Goal: Information Seeking & Learning: Learn about a topic

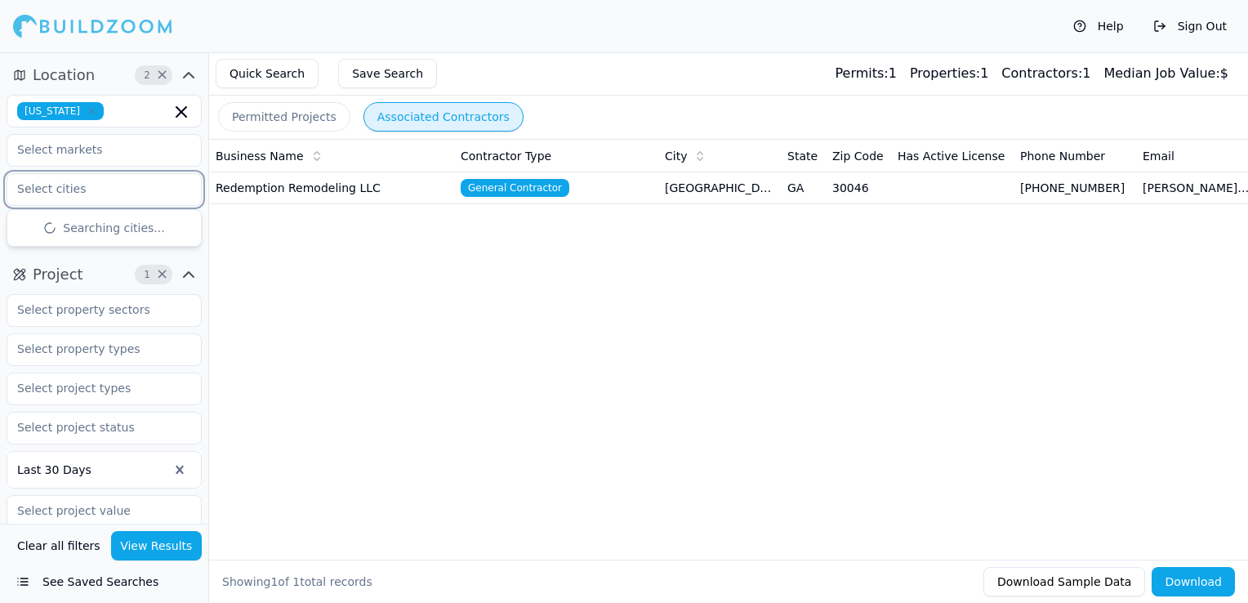
click at [127, 191] on input "text" at bounding box center [93, 188] width 173 height 29
type input "[PERSON_NAME]"
click at [296, 278] on div "Business Name Contractor Type City State Zip Code Has Active License Phone Numb…" at bounding box center [728, 323] width 1039 height 368
click at [163, 320] on input "text" at bounding box center [93, 309] width 173 height 29
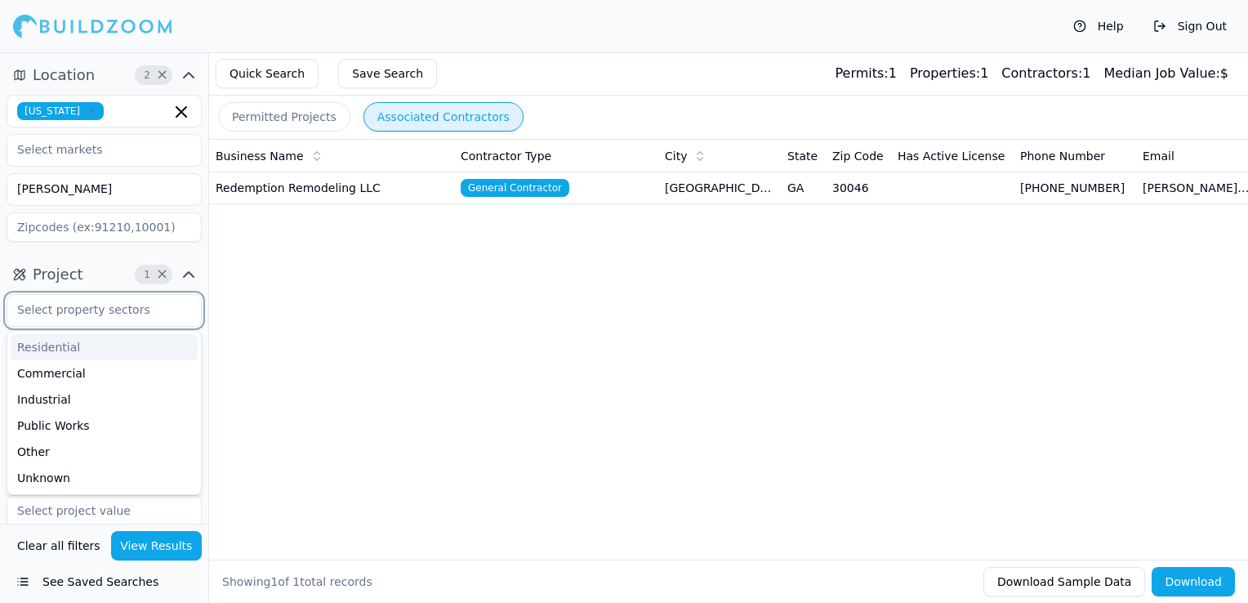
click at [144, 349] on div "Residential" at bounding box center [104, 347] width 187 height 26
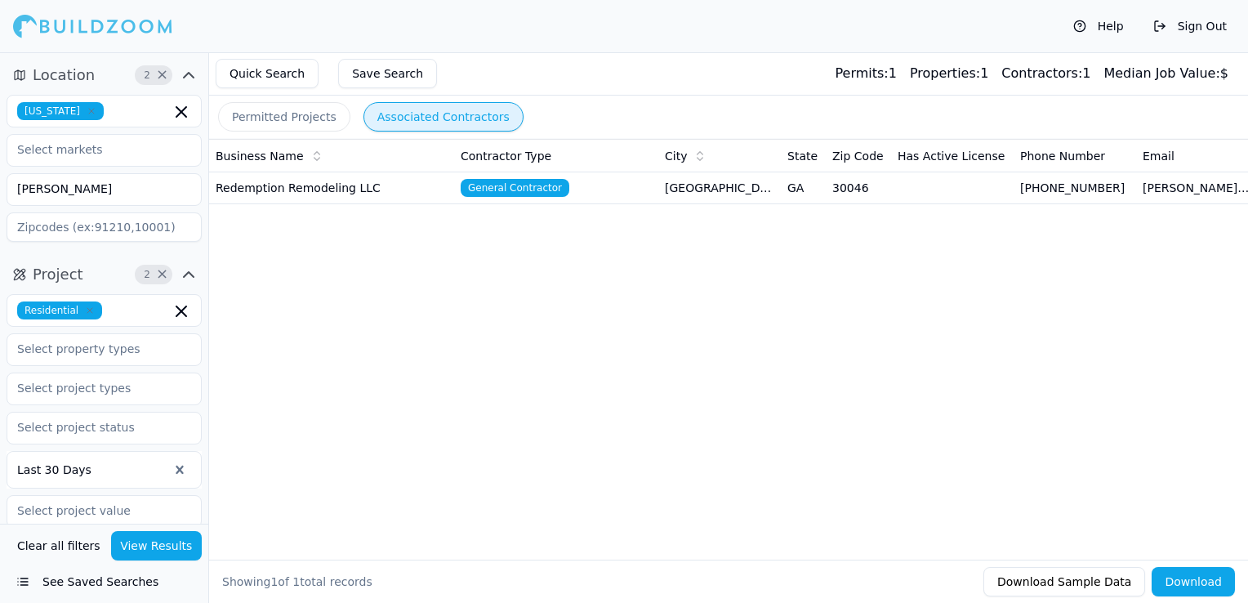
click at [240, 369] on div "Business Name Contractor Type City State Zip Code Has Active License Phone Numb…" at bounding box center [728, 323] width 1039 height 368
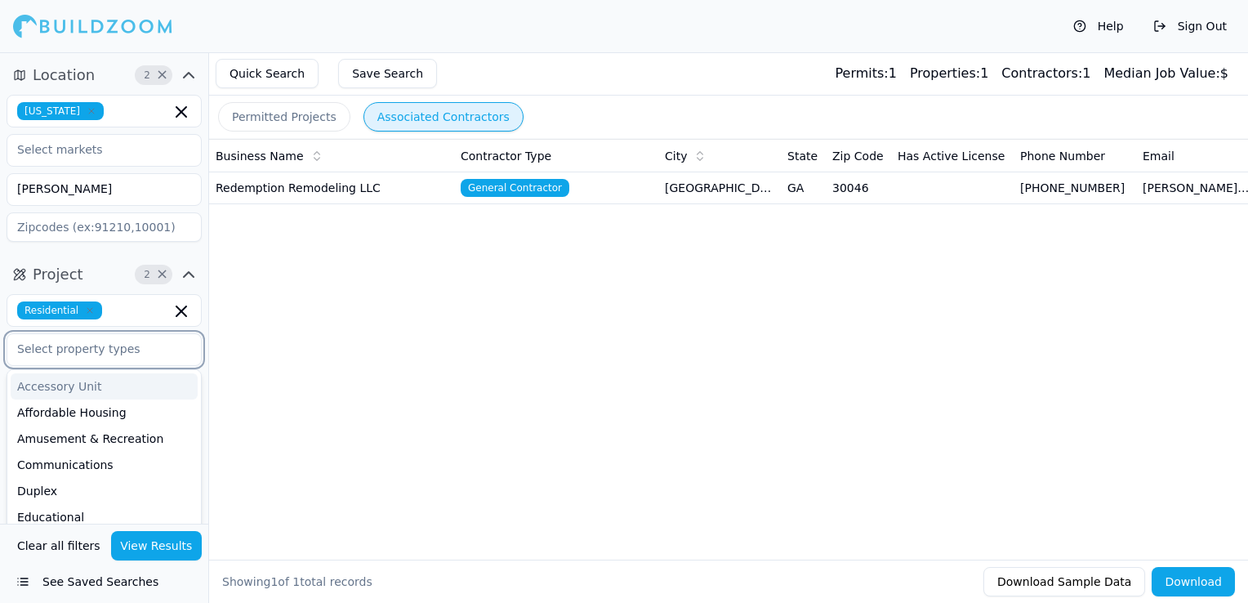
click at [157, 352] on input "text" at bounding box center [93, 348] width 173 height 29
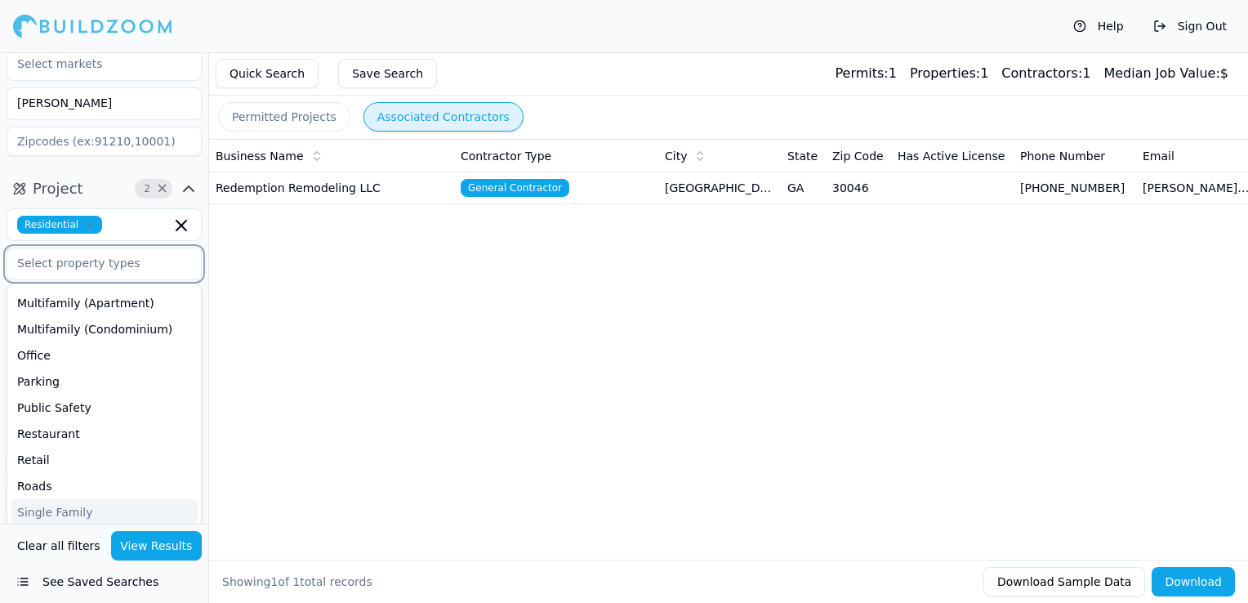
scroll to position [363, 0]
click at [127, 479] on div "Single Family" at bounding box center [104, 486] width 187 height 26
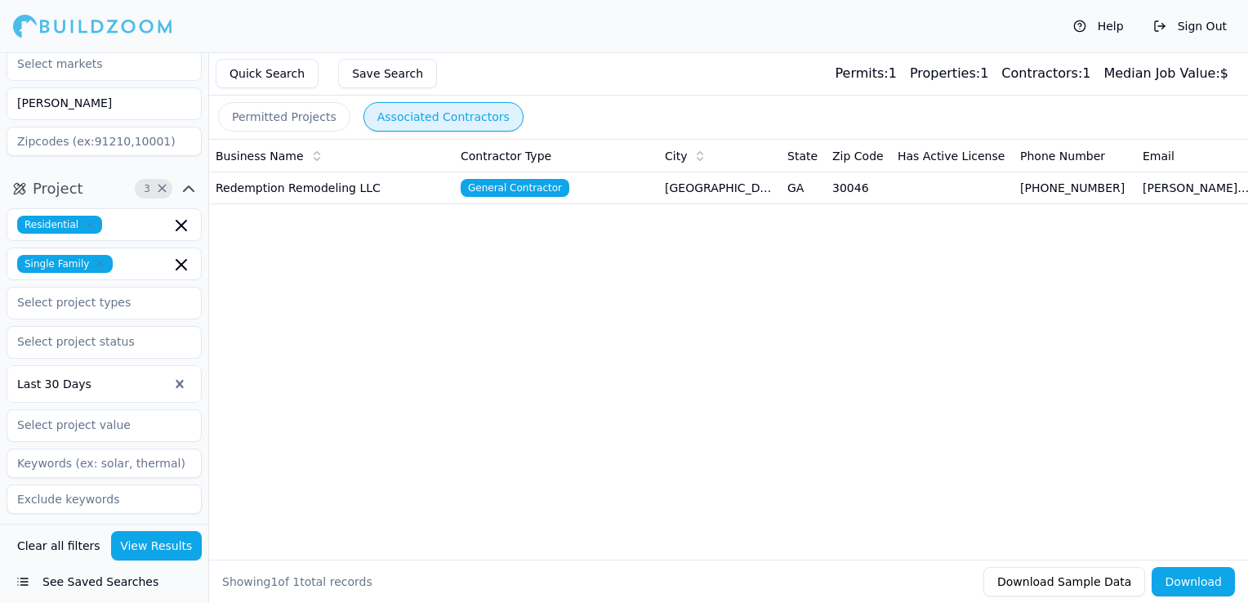
click at [232, 432] on div "Business Name Contractor Type City State Zip Code Has Active License Phone Numb…" at bounding box center [728, 323] width 1039 height 368
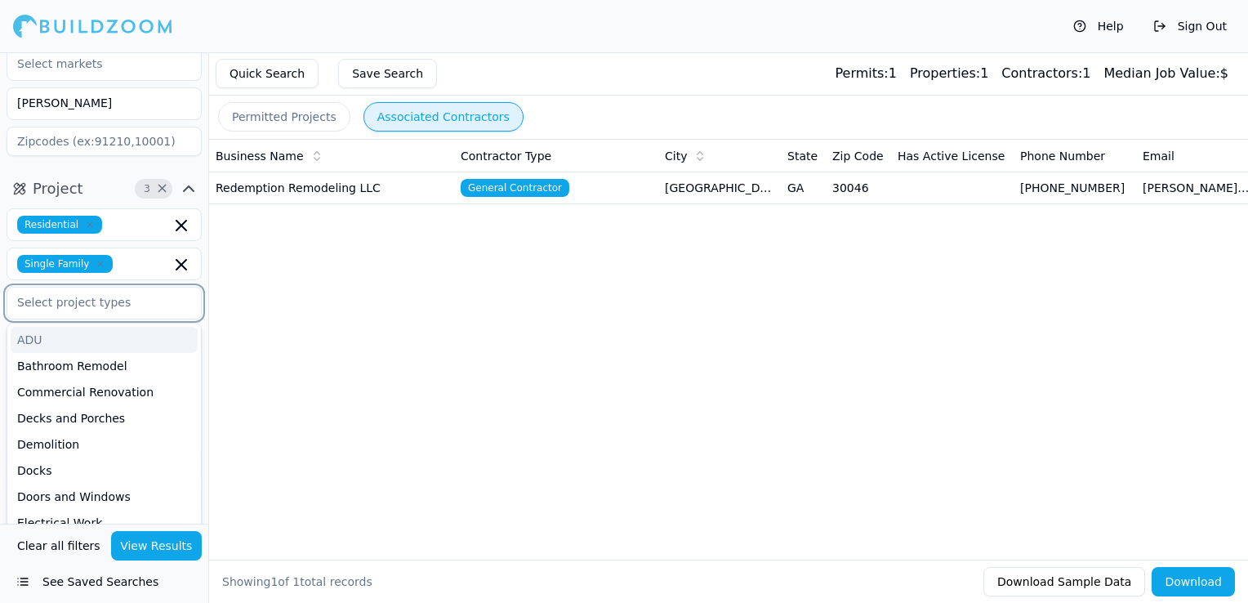
click at [155, 306] on input "text" at bounding box center [93, 301] width 173 height 29
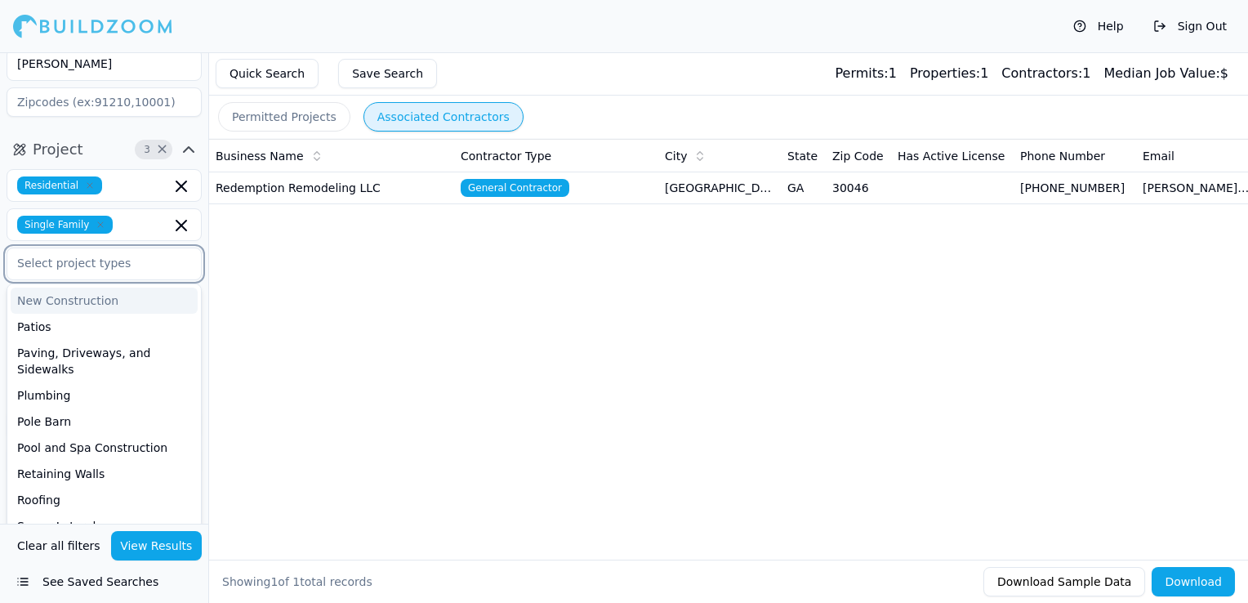
scroll to position [497, 0]
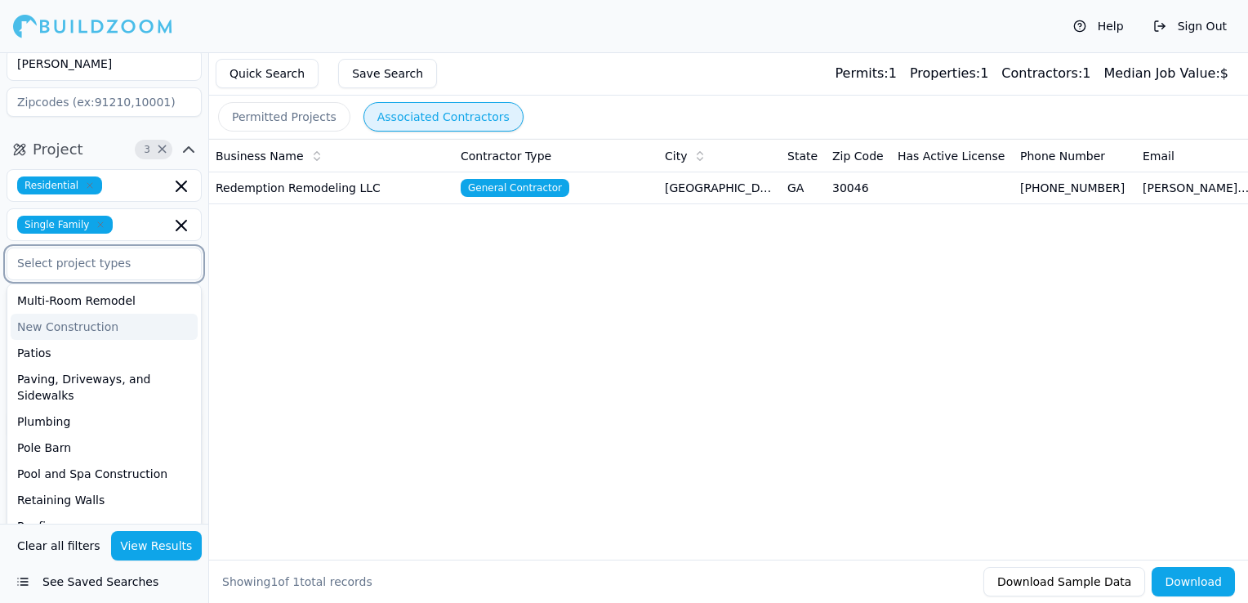
click at [147, 328] on div "New Construction" at bounding box center [104, 327] width 187 height 26
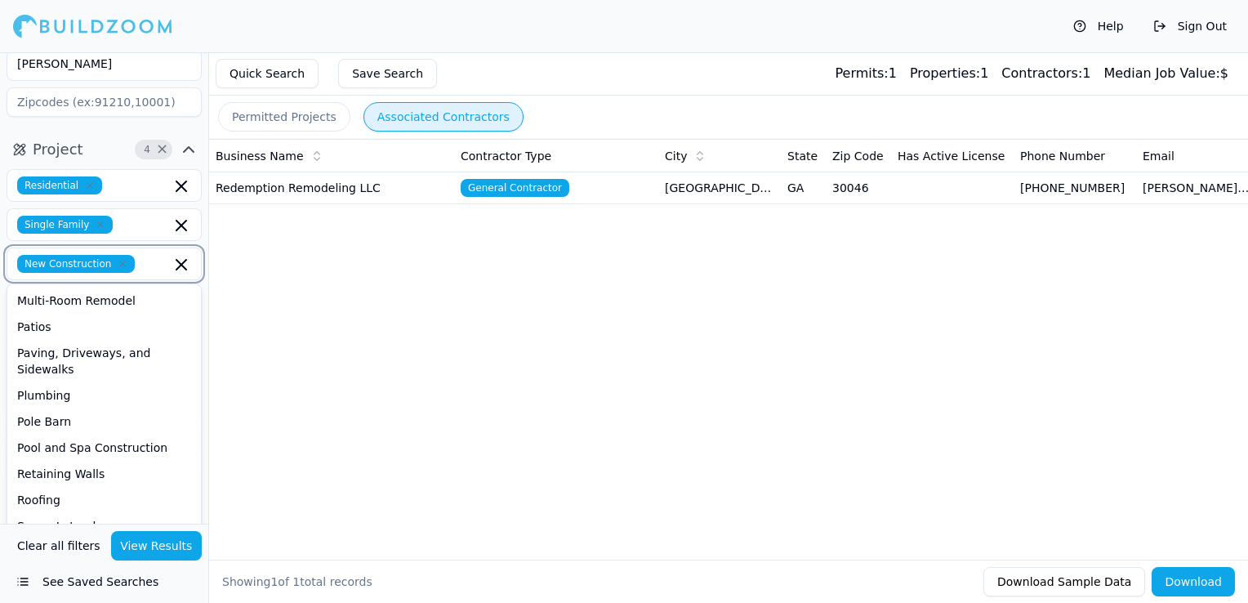
click at [147, 328] on div "Patios" at bounding box center [104, 327] width 187 height 26
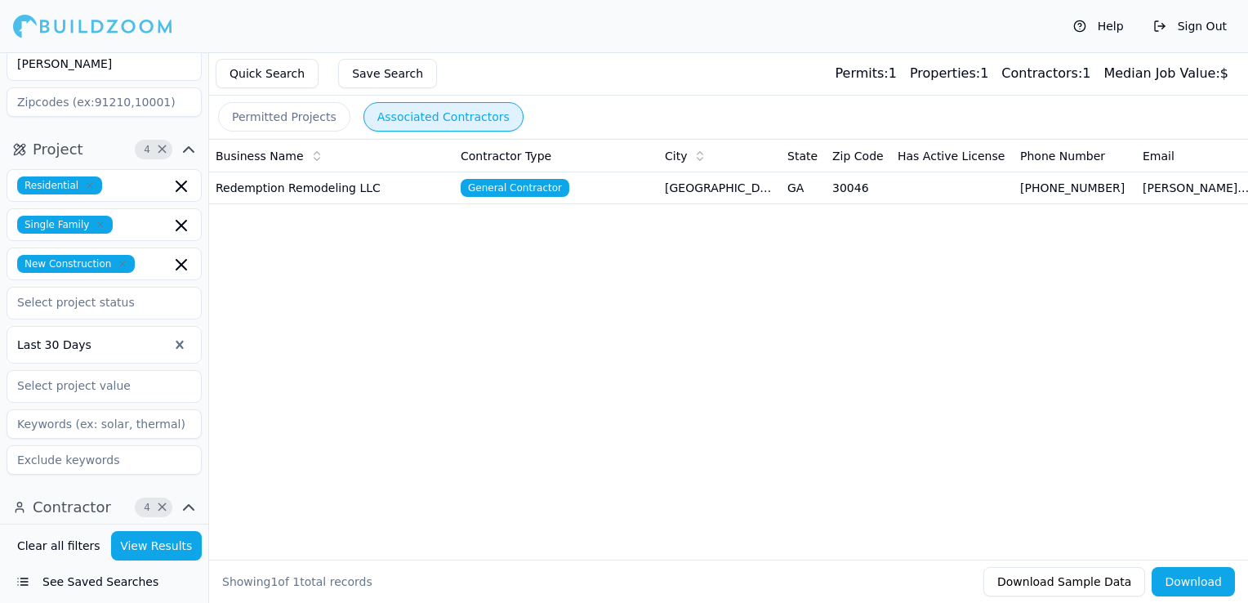
click at [286, 364] on div "Business Name Contractor Type City State Zip Code Has Active License Phone Numb…" at bounding box center [728, 323] width 1039 height 368
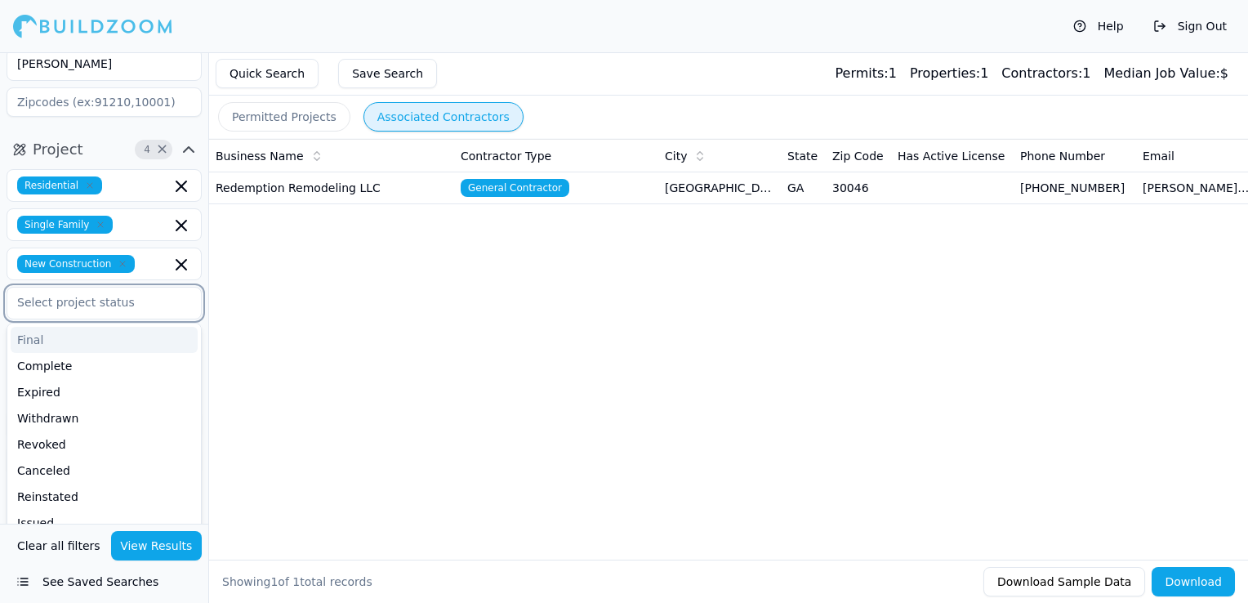
click at [158, 310] on input "text" at bounding box center [93, 301] width 173 height 29
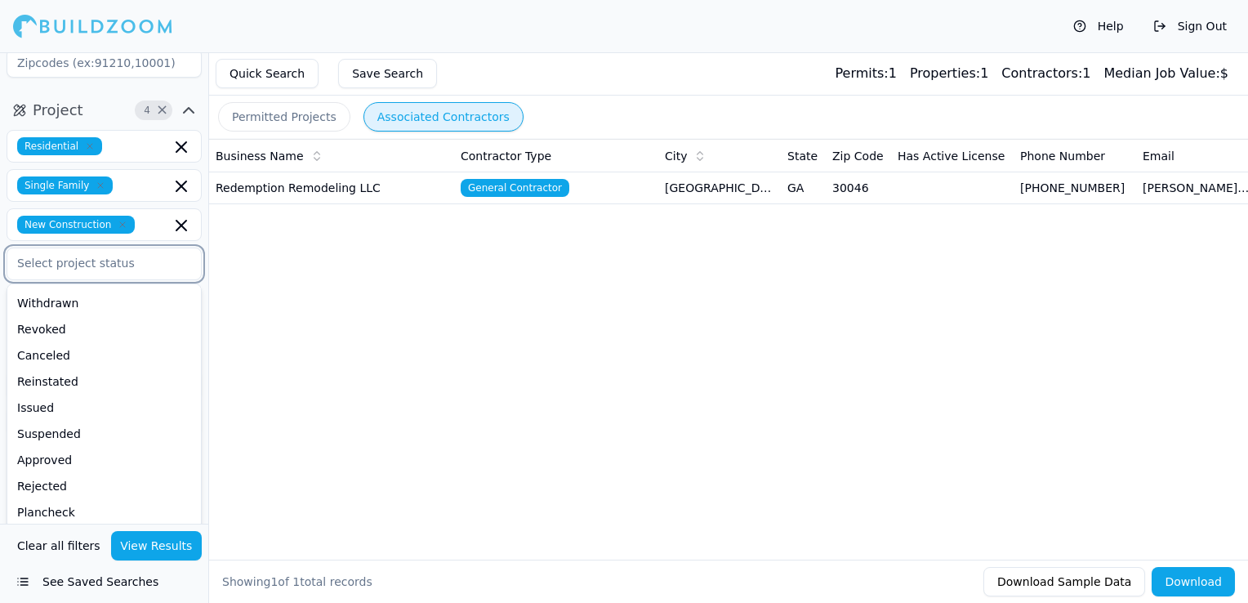
scroll to position [180, 0]
click at [133, 296] on div "Issued" at bounding box center [104, 303] width 187 height 26
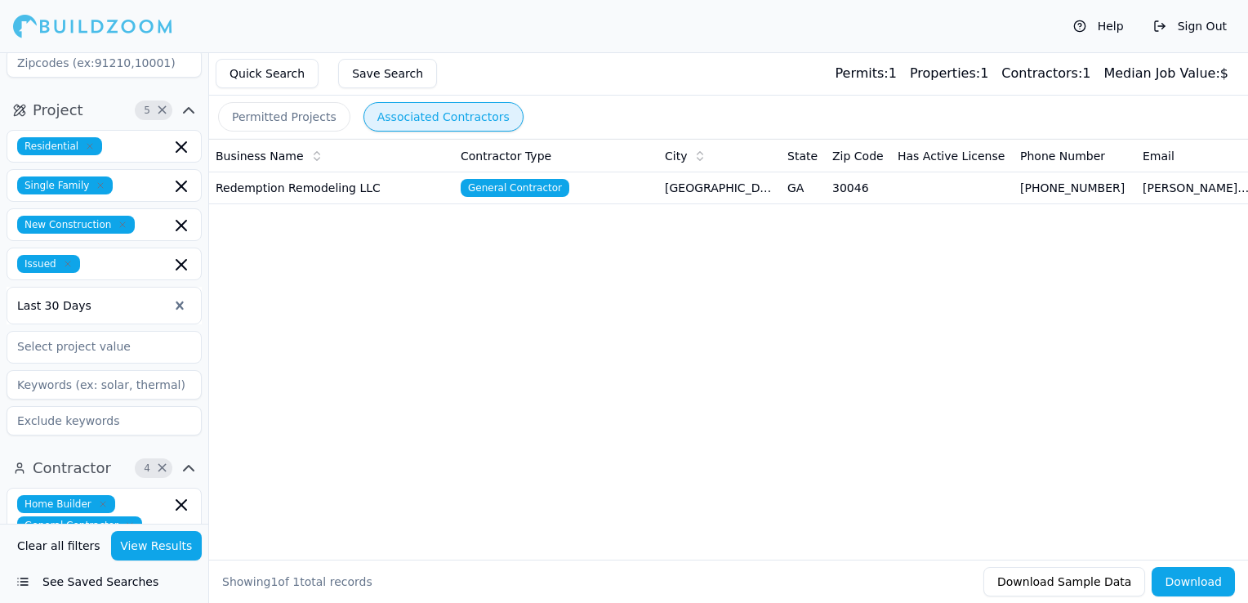
click at [246, 402] on div "Business Name Contractor Type City State Zip Code Has Active License Phone Numb…" at bounding box center [728, 323] width 1039 height 368
click at [201, 592] on button "See Saved Searches" at bounding box center [104, 581] width 195 height 29
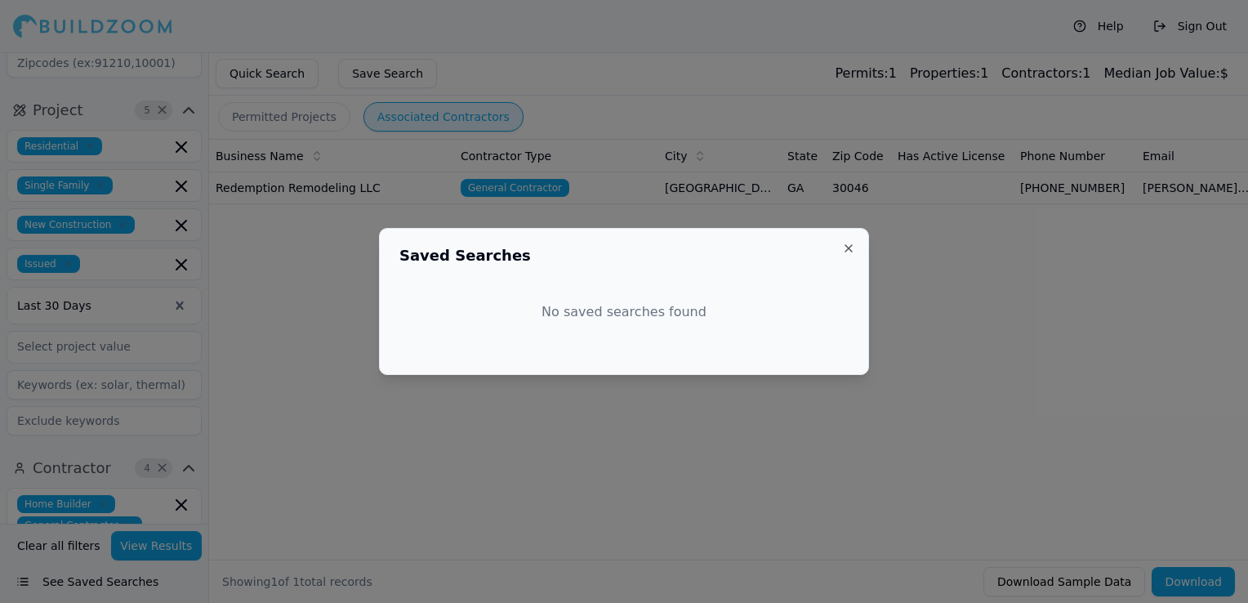
click at [849, 247] on button "Close" at bounding box center [848, 248] width 13 height 13
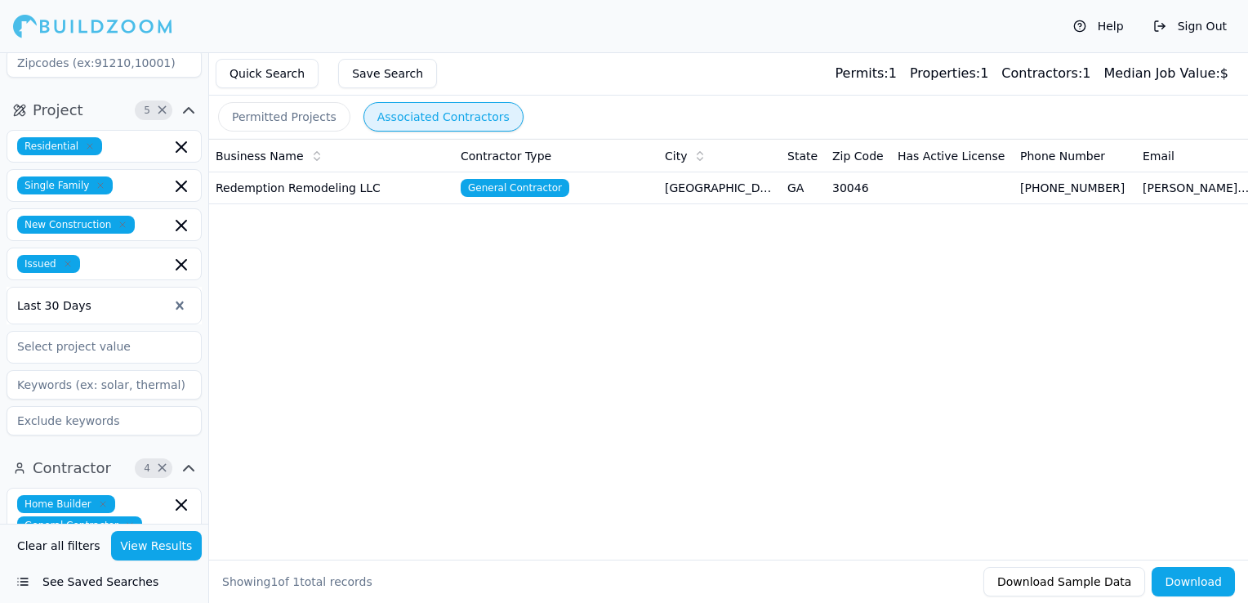
click at [140, 541] on button "View Results" at bounding box center [156, 545] width 91 height 29
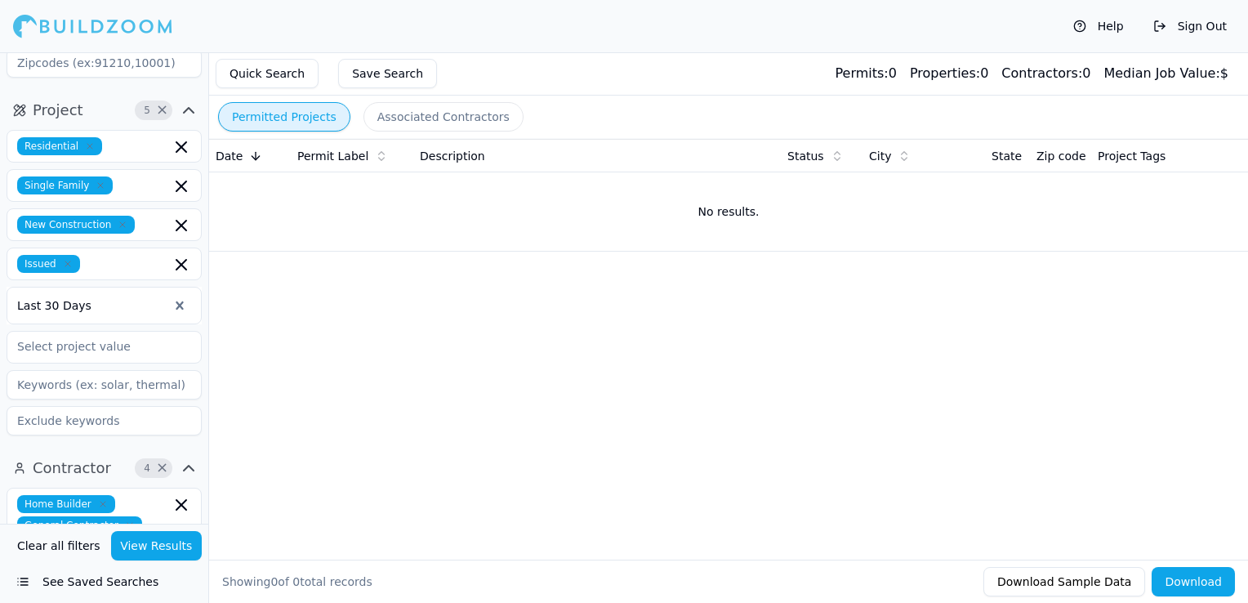
click at [305, 116] on button "Permitted Projects" at bounding box center [284, 116] width 132 height 29
click at [128, 550] on button "View Results" at bounding box center [156, 545] width 91 height 29
click at [201, 83] on div "[US_STATE][PERSON_NAME]" at bounding box center [104, 4] width 195 height 160
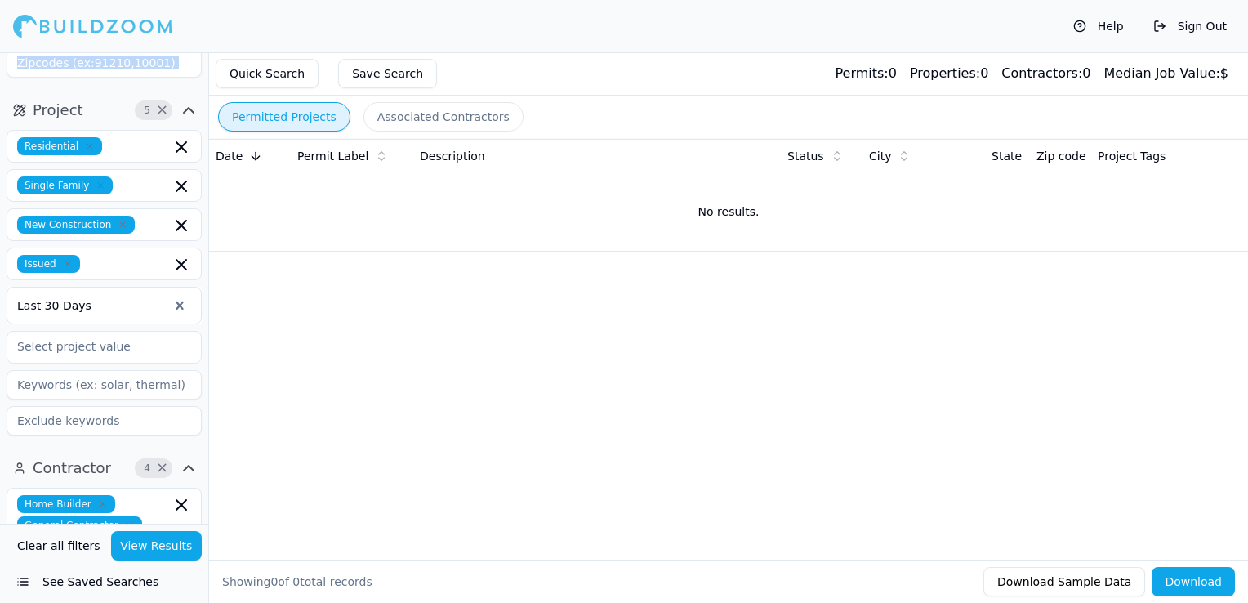
click at [201, 83] on div "[US_STATE][PERSON_NAME]" at bounding box center [104, 4] width 195 height 160
drag, startPoint x: 201, startPoint y: 83, endPoint x: 206, endPoint y: 155, distance: 72.0
click at [206, 155] on div "Project 5 × Residential Single Family New Construction Issued Last 30 Days" at bounding box center [104, 270] width 208 height 358
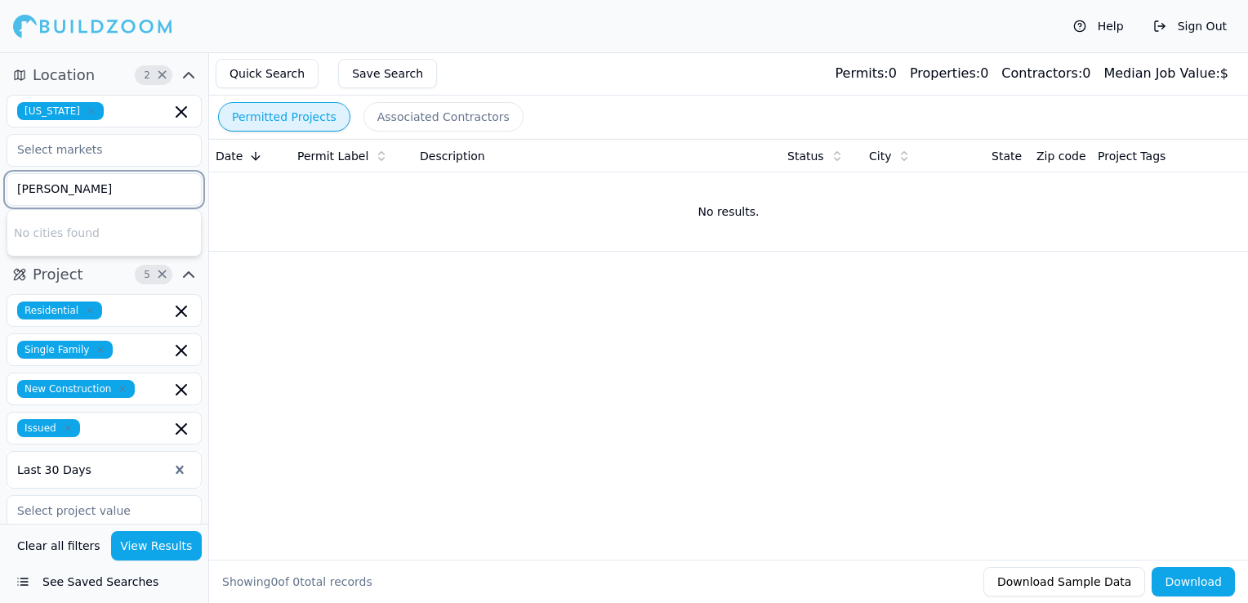
click at [104, 191] on input "[PERSON_NAME]" at bounding box center [93, 188] width 173 height 29
type input "C"
type input "[GEOGRAPHIC_DATA]"
click at [170, 550] on button "View Results" at bounding box center [156, 545] width 91 height 29
click at [146, 510] on input "text" at bounding box center [93, 510] width 173 height 29
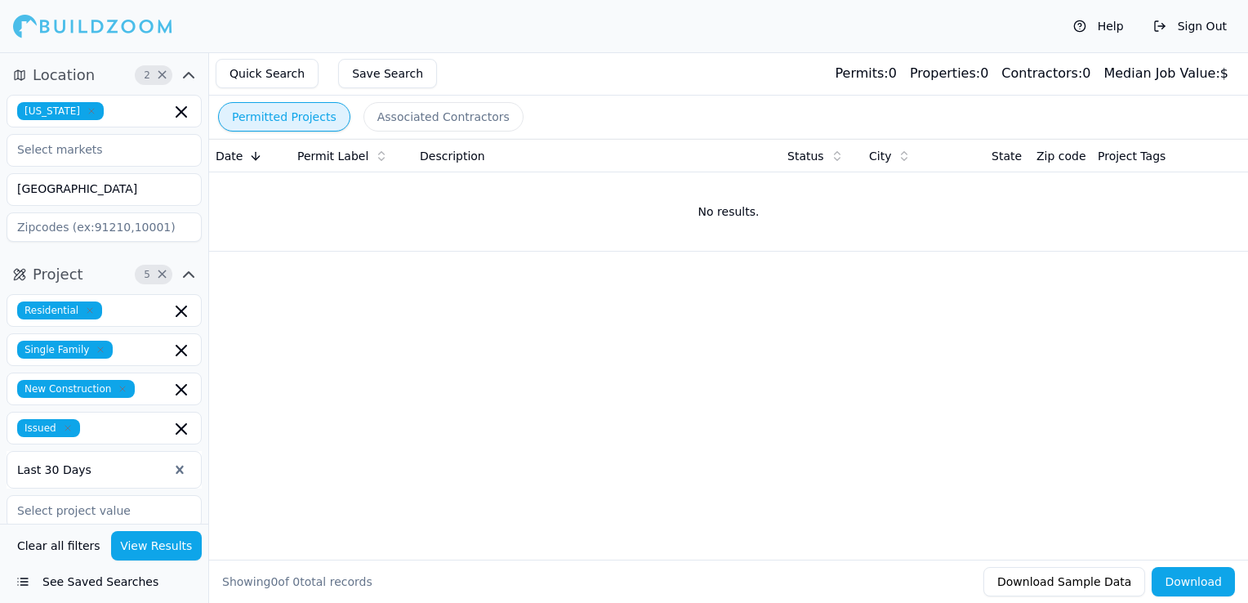
click at [189, 74] on icon "button" at bounding box center [189, 75] width 10 height 5
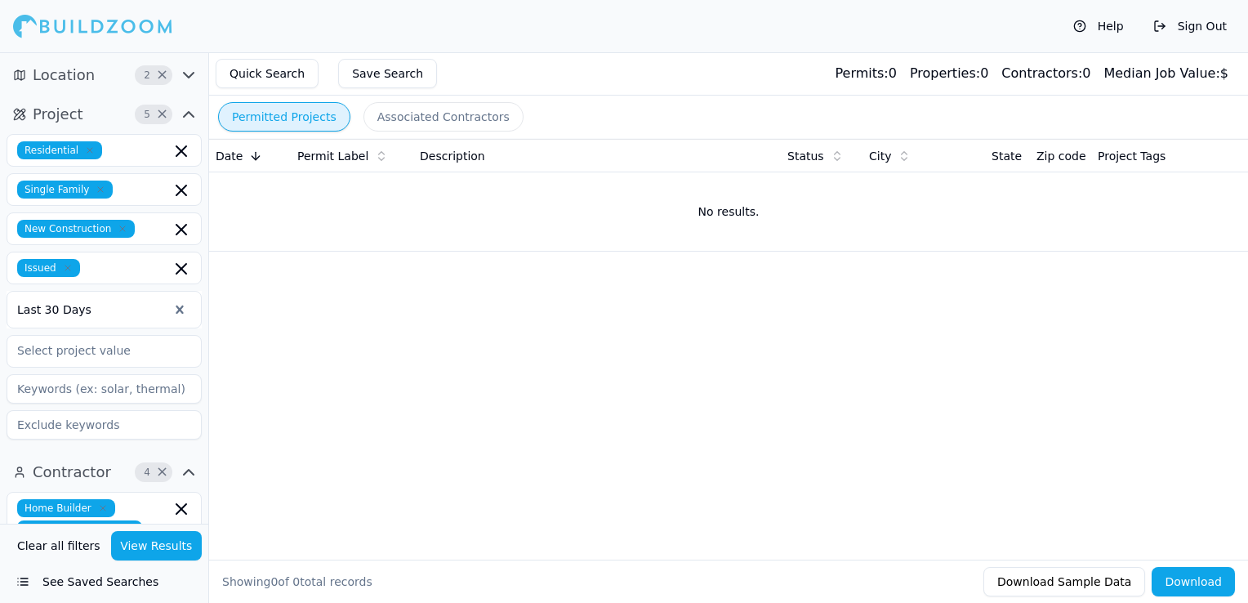
click at [189, 74] on icon "button" at bounding box center [189, 75] width 20 height 20
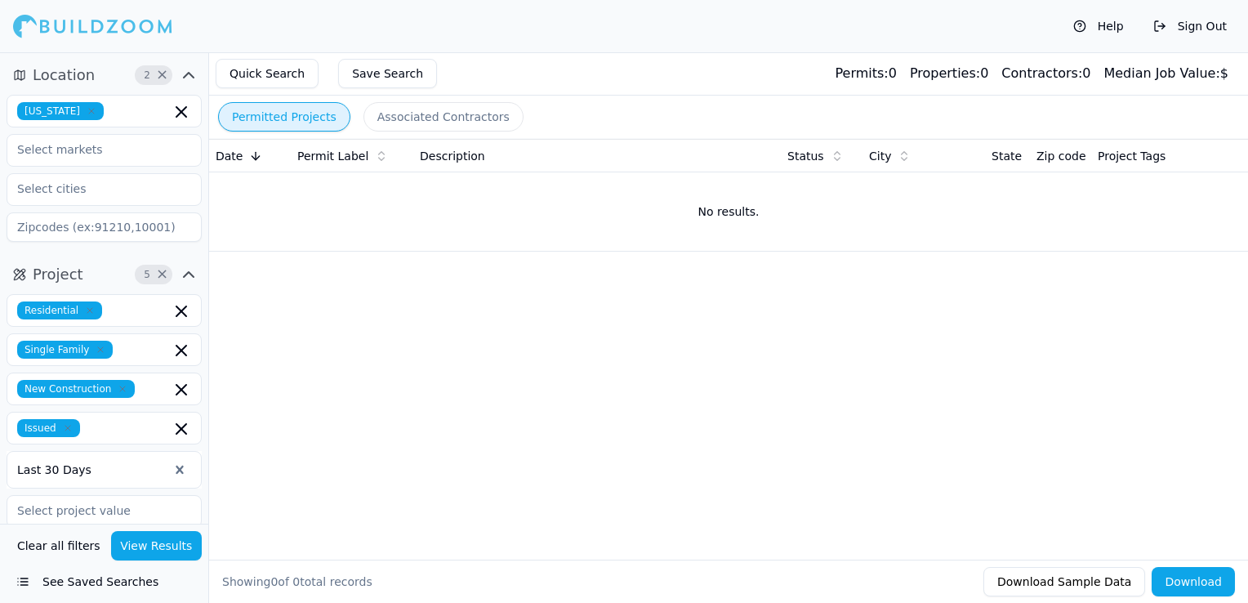
click at [189, 74] on icon "button" at bounding box center [189, 75] width 10 height 5
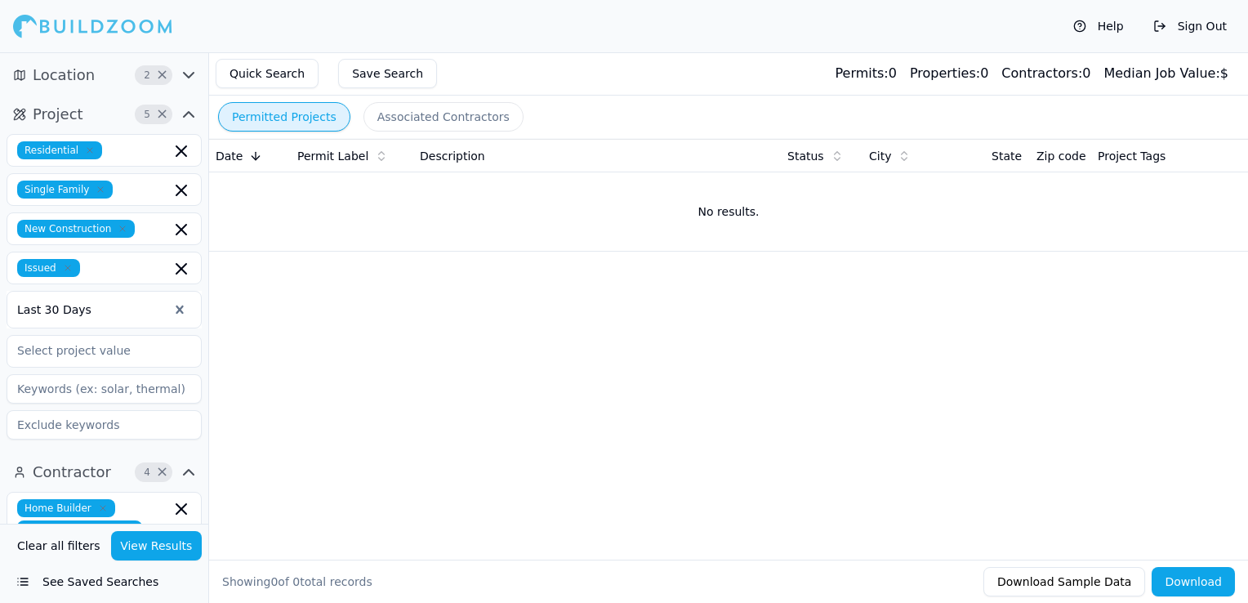
click at [189, 74] on icon "button" at bounding box center [189, 75] width 20 height 20
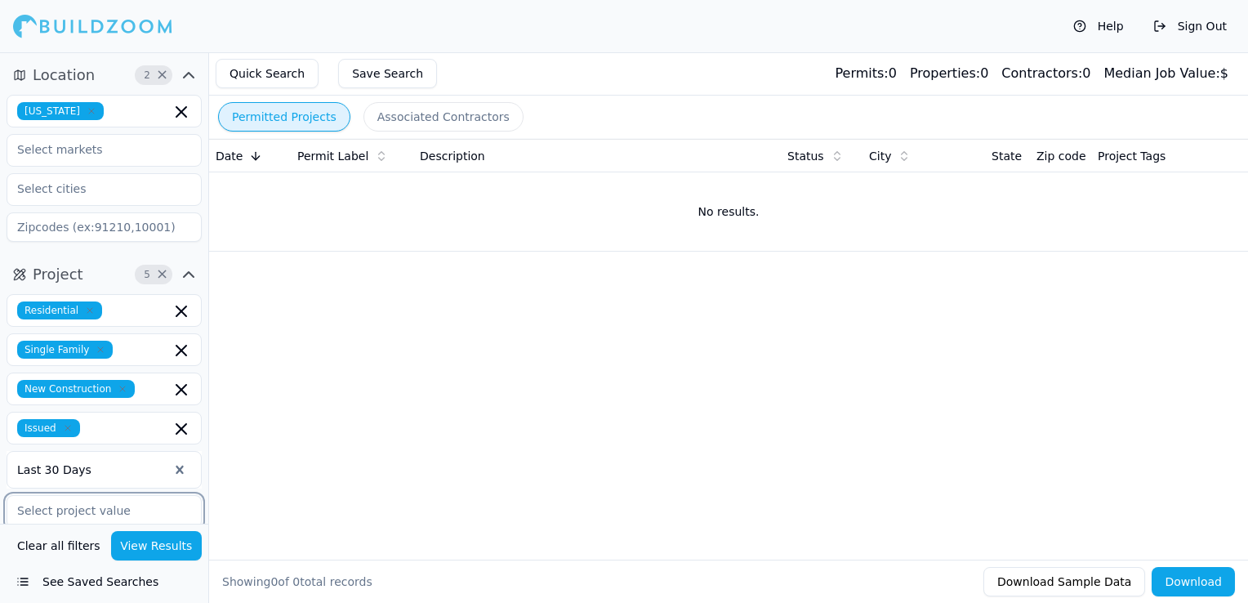
click at [102, 512] on input "text" at bounding box center [93, 510] width 173 height 29
click at [189, 69] on icon "button" at bounding box center [189, 75] width 20 height 20
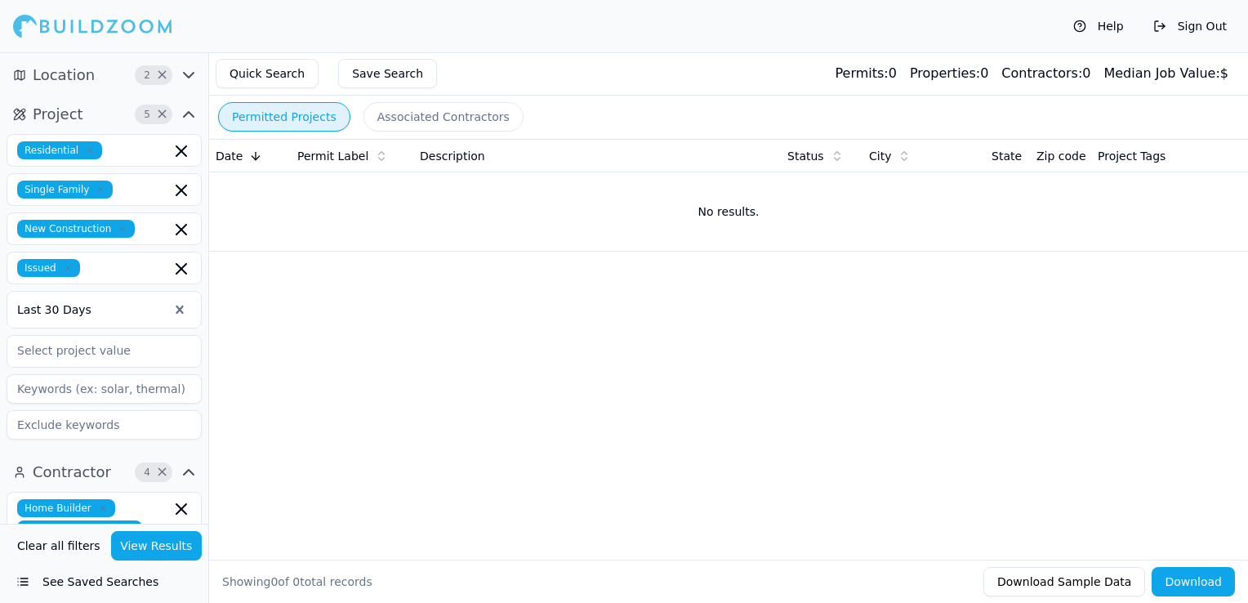
click at [189, 69] on icon "button" at bounding box center [189, 75] width 20 height 20
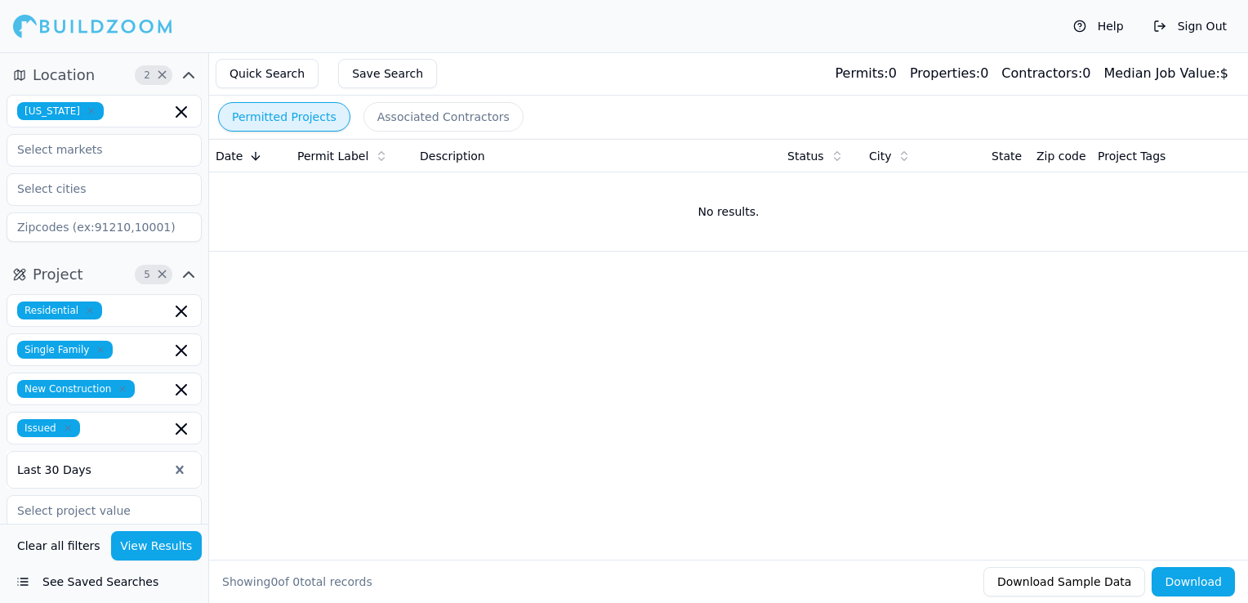
click at [189, 69] on icon "button" at bounding box center [189, 75] width 20 height 20
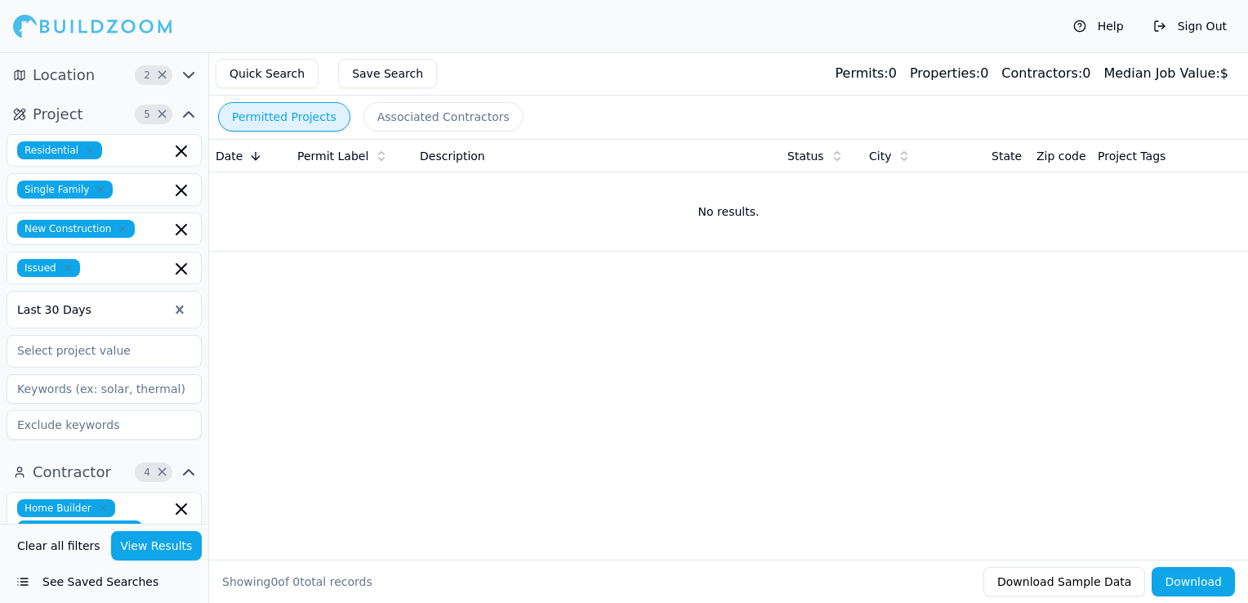
click at [189, 69] on icon "button" at bounding box center [189, 75] width 20 height 20
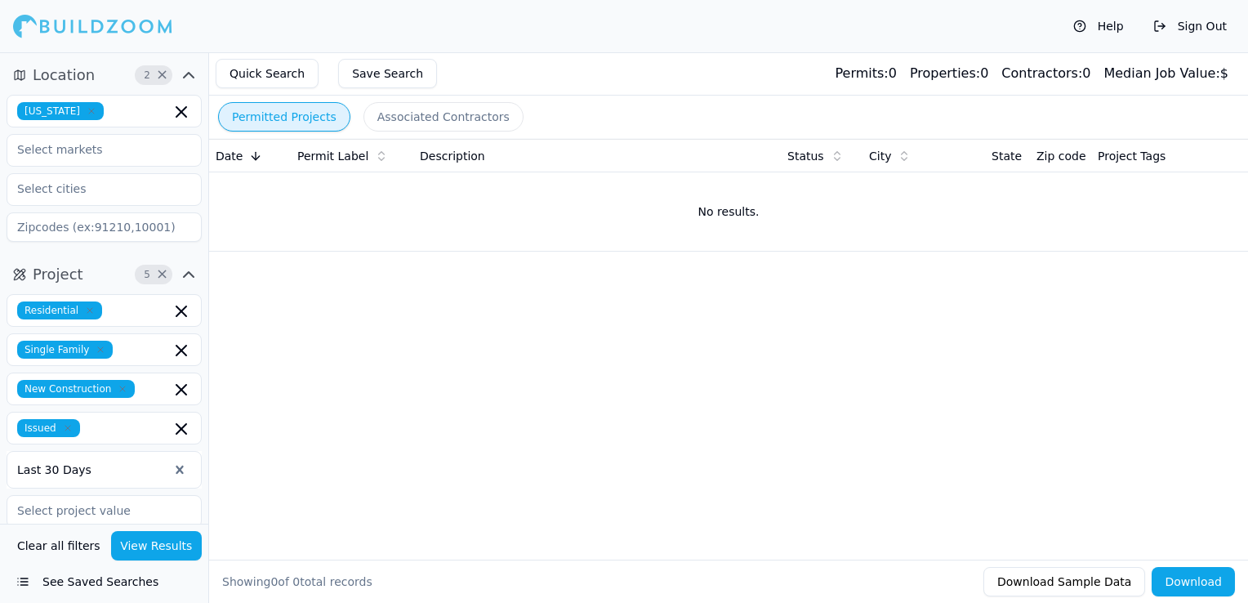
click at [189, 69] on icon "button" at bounding box center [189, 75] width 20 height 20
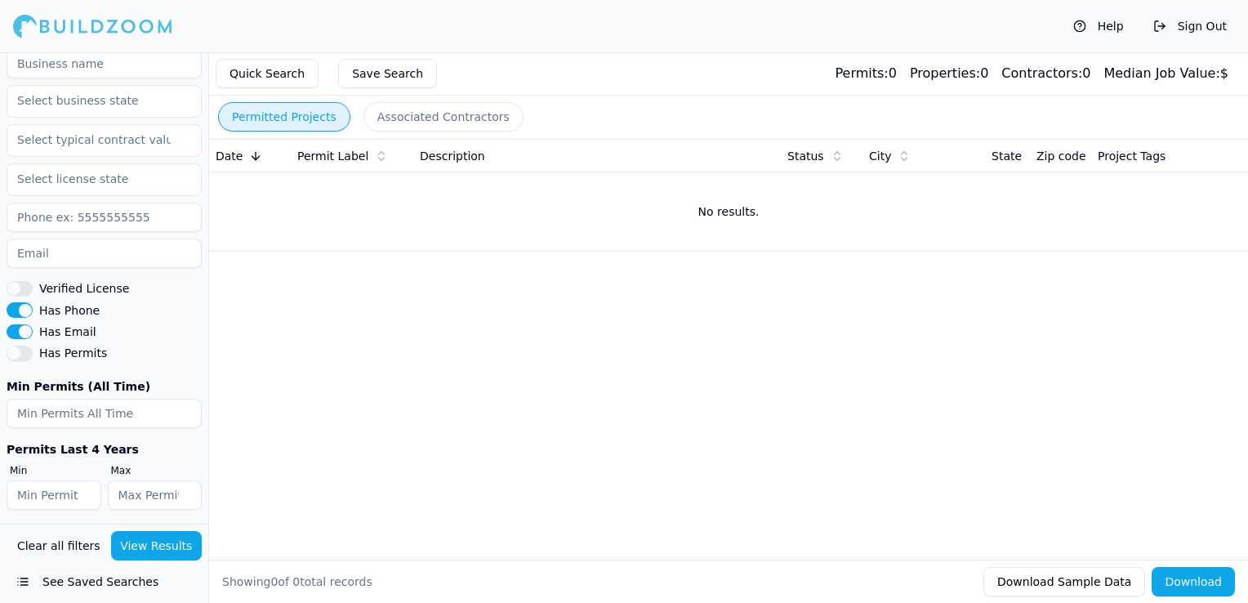
scroll to position [506, 0]
click at [88, 488] on input "1" at bounding box center [54, 491] width 95 height 29
click at [88, 485] on input "2" at bounding box center [54, 491] width 95 height 29
click at [88, 485] on input "3" at bounding box center [54, 491] width 95 height 29
click at [88, 485] on input "4" at bounding box center [54, 491] width 95 height 29
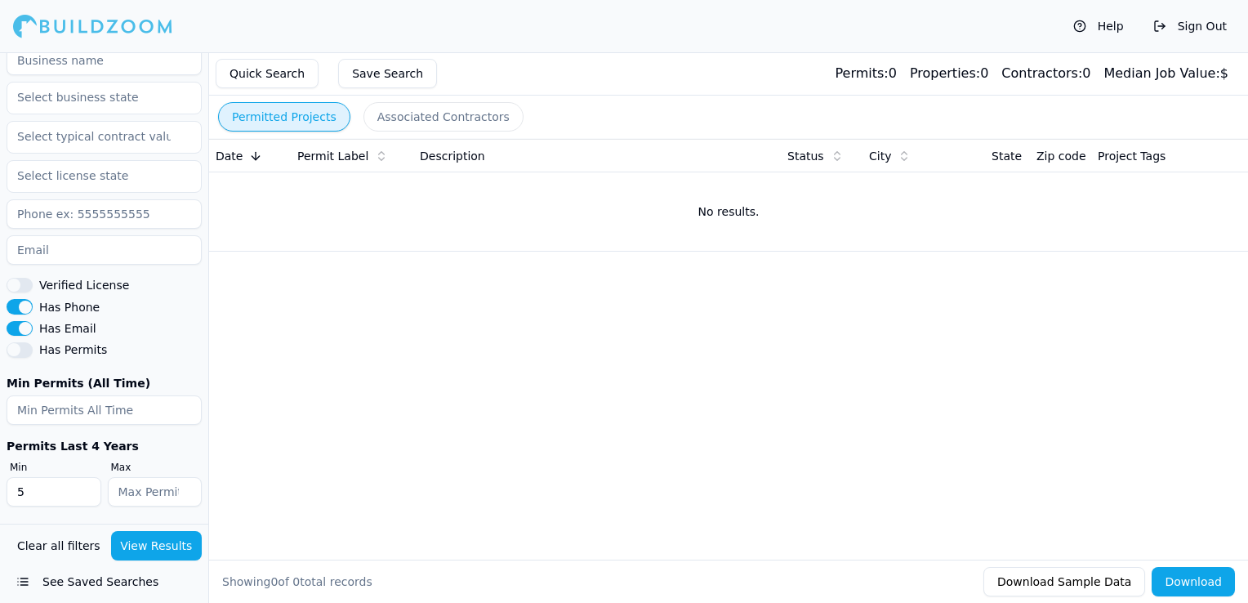
type input "5"
click at [88, 485] on input "5" at bounding box center [54, 491] width 95 height 29
click at [185, 484] on input "1" at bounding box center [155, 491] width 95 height 29
click at [185, 484] on input "2" at bounding box center [155, 491] width 95 height 29
click at [185, 484] on input "17" at bounding box center [155, 491] width 95 height 29
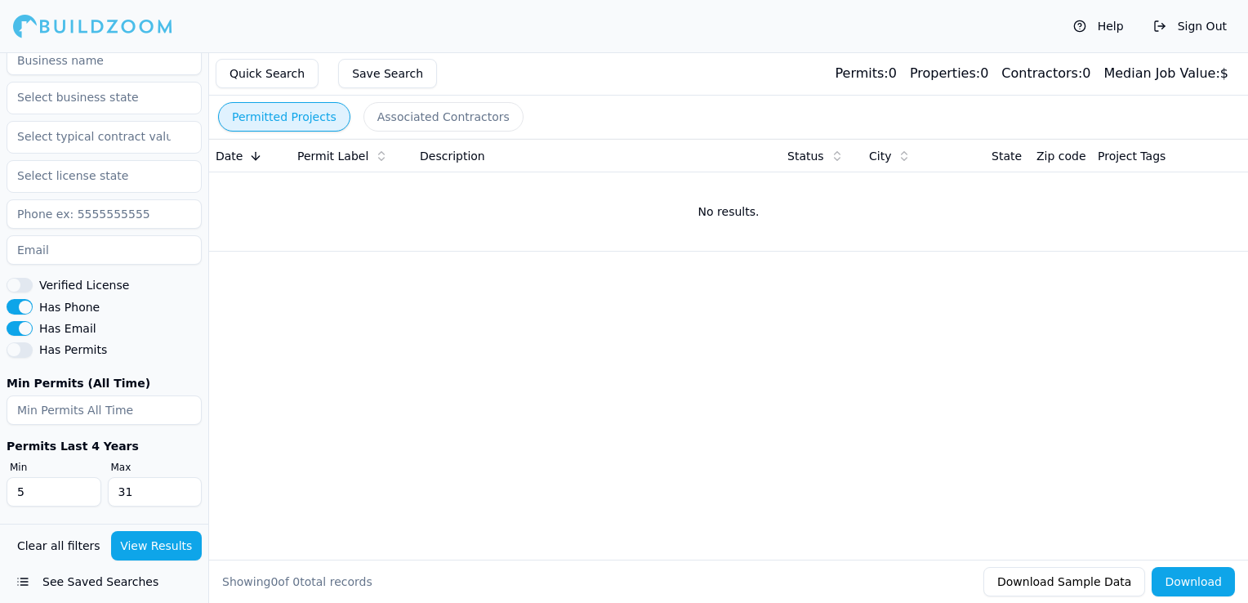
click at [185, 484] on input "31" at bounding box center [155, 491] width 95 height 29
click at [185, 484] on input "32" at bounding box center [155, 491] width 95 height 29
click at [185, 484] on input "33" at bounding box center [155, 491] width 95 height 29
click at [185, 484] on input "34" at bounding box center [155, 491] width 95 height 29
click at [185, 484] on input "35" at bounding box center [155, 491] width 95 height 29
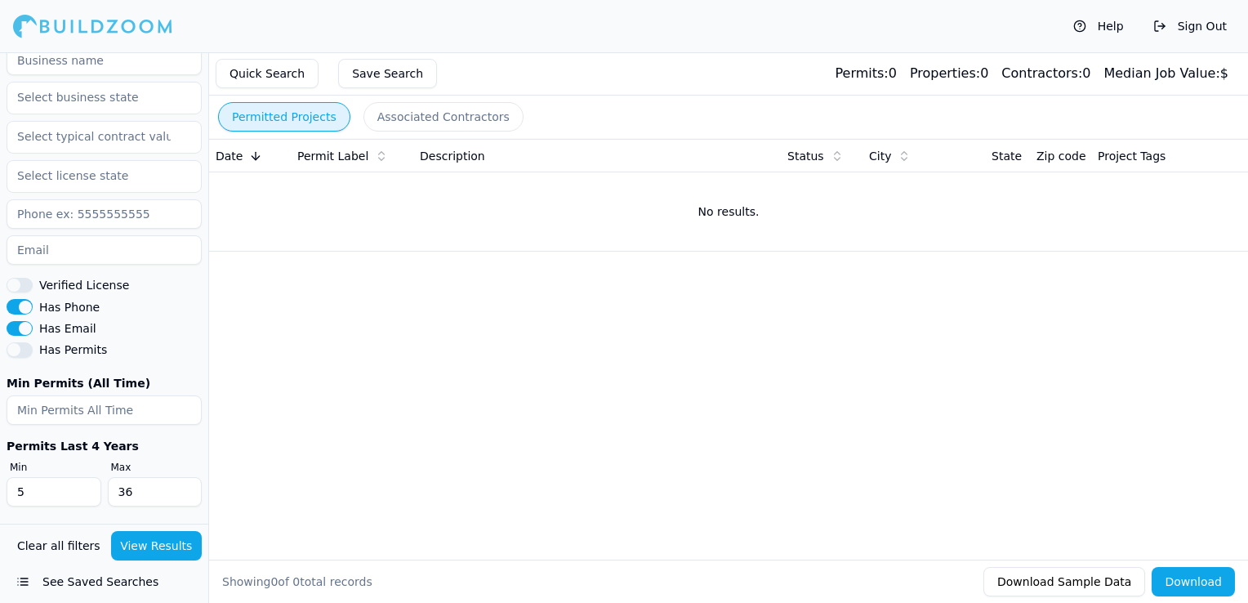
click at [185, 484] on input "36" at bounding box center [155, 491] width 95 height 29
click at [185, 484] on input "37" at bounding box center [155, 491] width 95 height 29
click at [185, 484] on input "38" at bounding box center [155, 491] width 95 height 29
click at [185, 484] on input "39" at bounding box center [155, 491] width 95 height 29
type input "40"
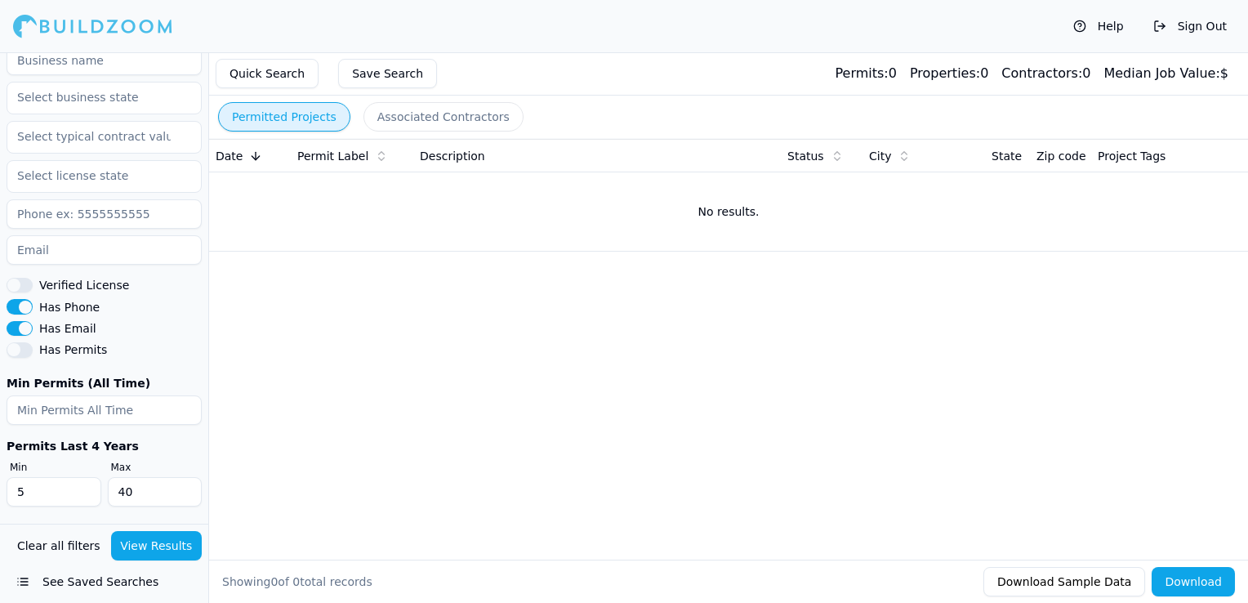
click at [185, 484] on input "40" at bounding box center [155, 491] width 95 height 29
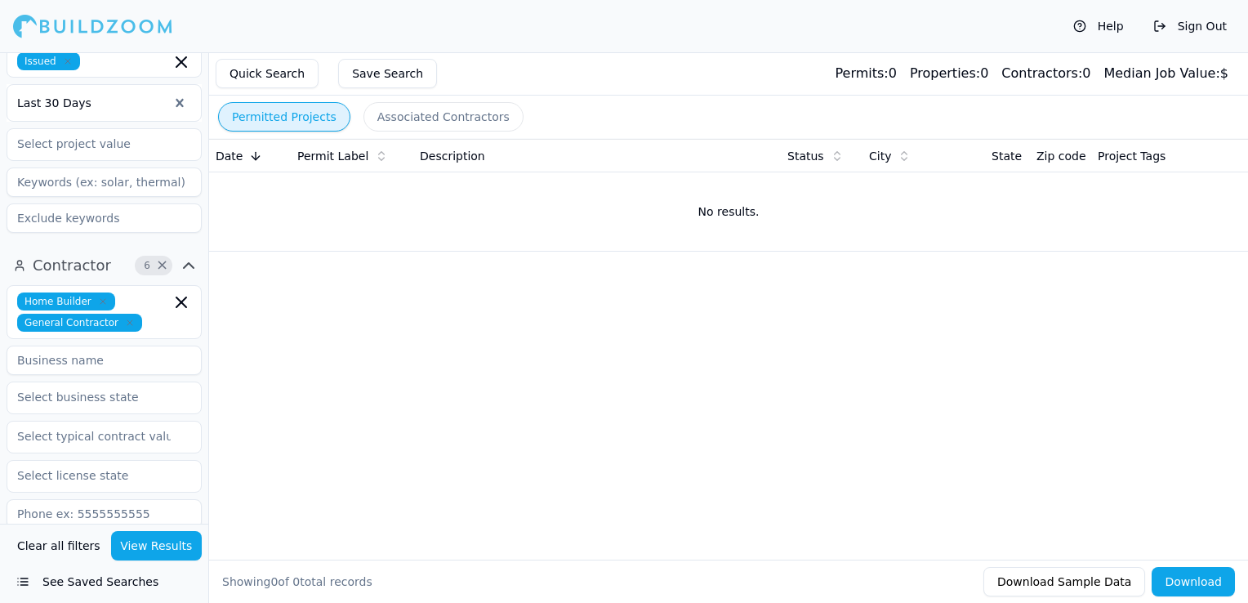
scroll to position [180, 0]
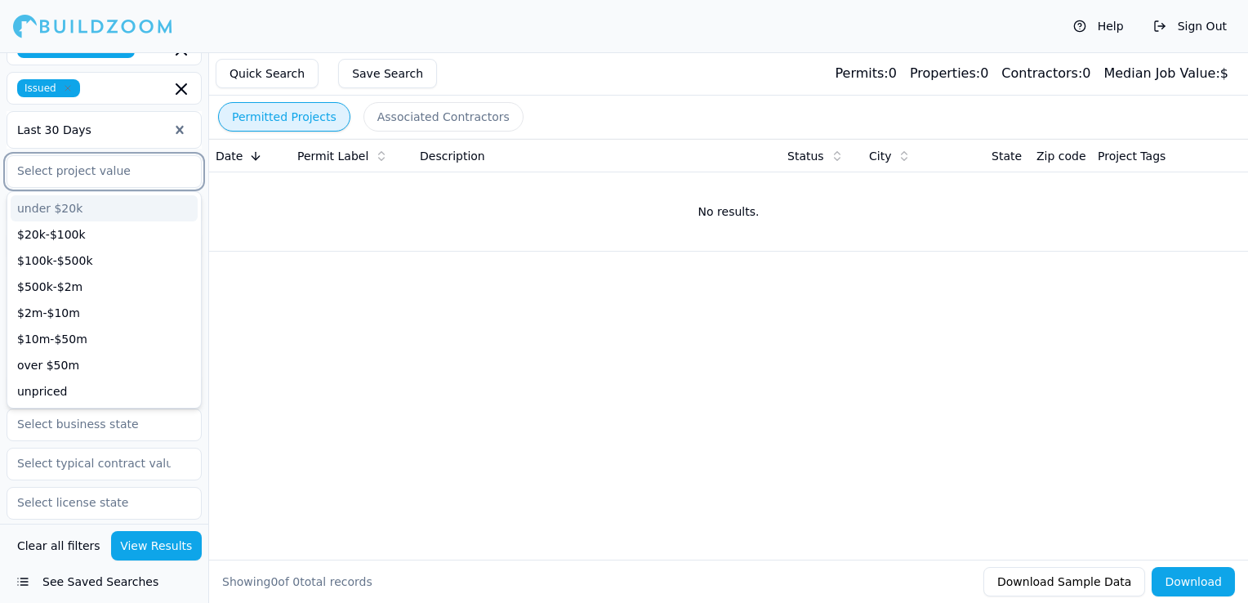
click at [140, 172] on input "text" at bounding box center [93, 170] width 173 height 29
click at [93, 264] on div "$100k-$500k" at bounding box center [104, 260] width 187 height 26
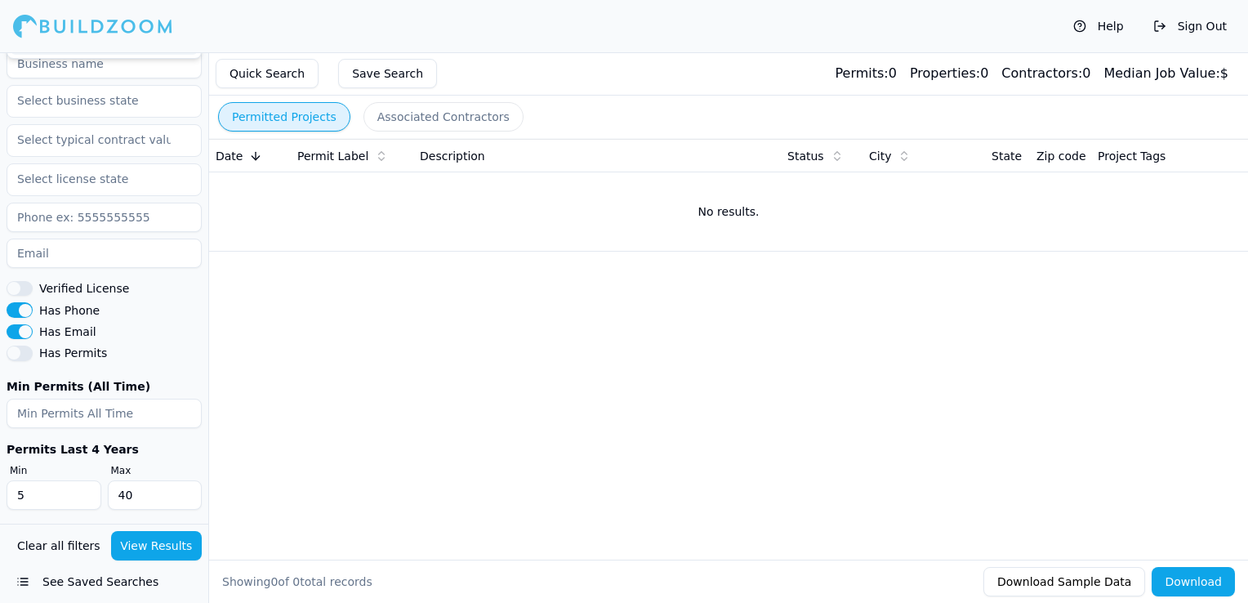
scroll to position [506, 0]
click at [9, 348] on button "Has Permits" at bounding box center [20, 349] width 26 height 15
click at [145, 546] on button "View Results" at bounding box center [156, 545] width 91 height 29
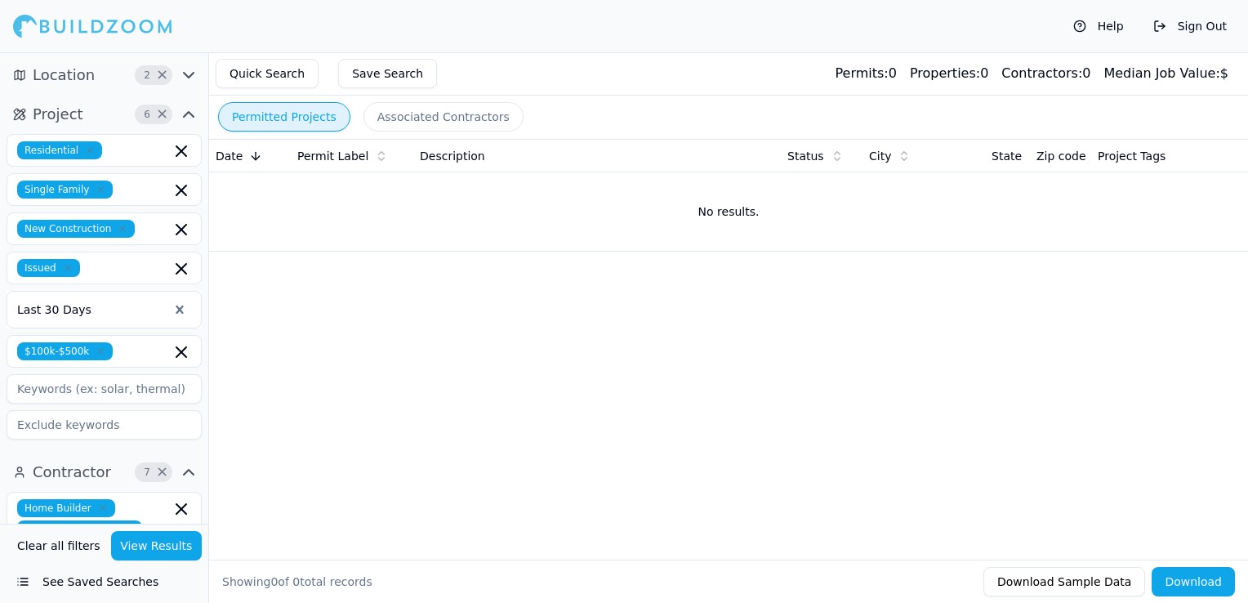
click at [189, 114] on icon "button" at bounding box center [189, 115] width 20 height 20
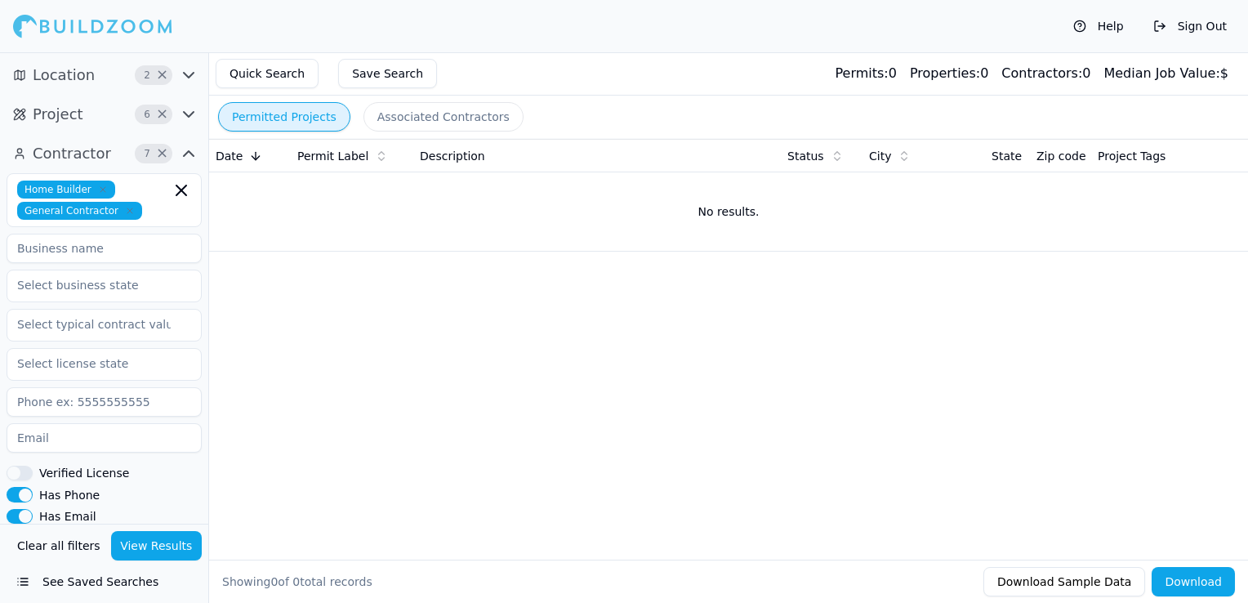
click at [189, 80] on icon "button" at bounding box center [189, 75] width 20 height 20
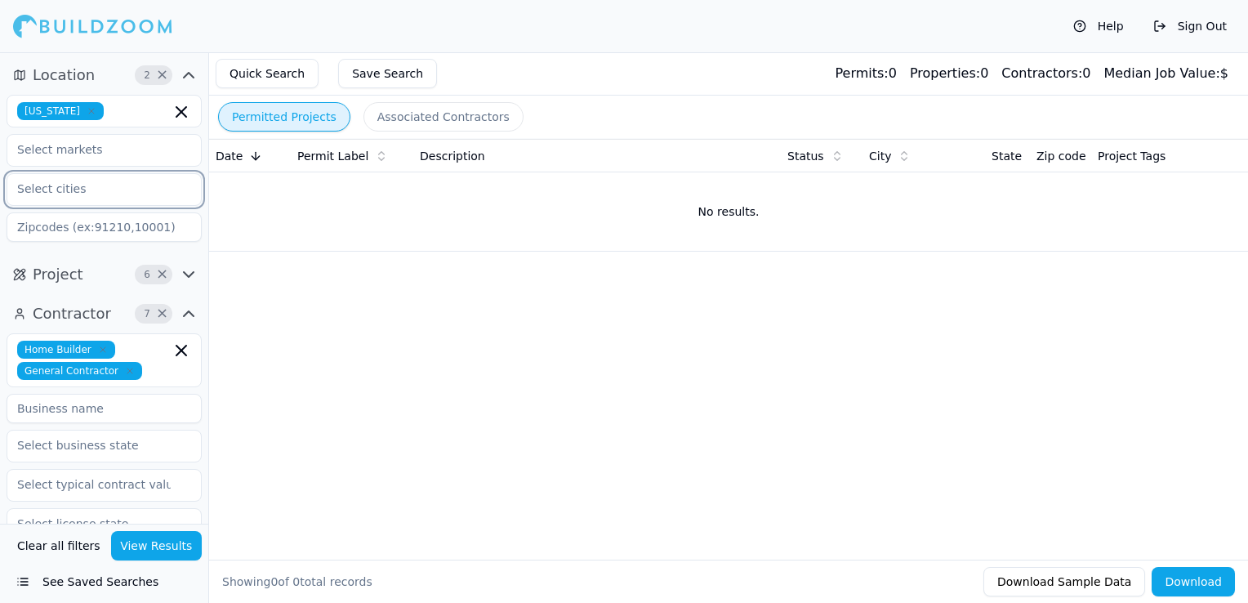
click at [33, 194] on input "text" at bounding box center [93, 188] width 173 height 29
click at [335, 298] on div "Date Permit Label Description Status City State Zip code Project Tags No result…" at bounding box center [728, 323] width 1039 height 368
click at [170, 546] on button "View Results" at bounding box center [156, 545] width 91 height 29
click at [145, 188] on input "[GEOGRAPHIC_DATA], [PERSON_NAME]" at bounding box center [93, 188] width 173 height 29
type input "A"
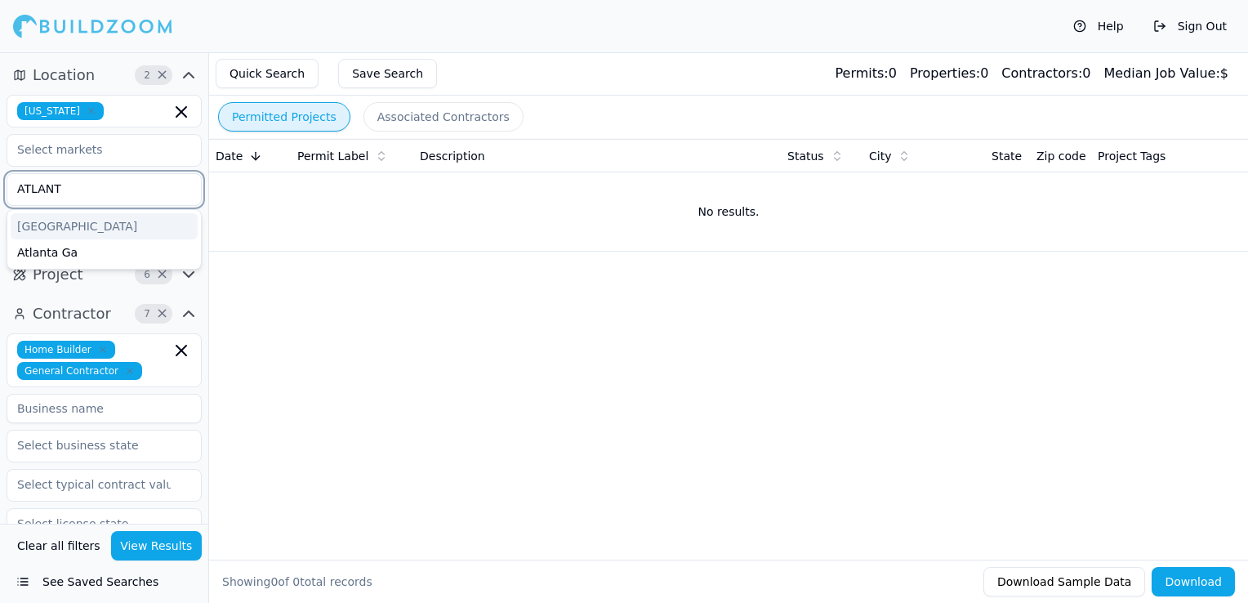
type input "[GEOGRAPHIC_DATA]"
click at [46, 227] on div "[GEOGRAPHIC_DATA]" at bounding box center [104, 226] width 187 height 26
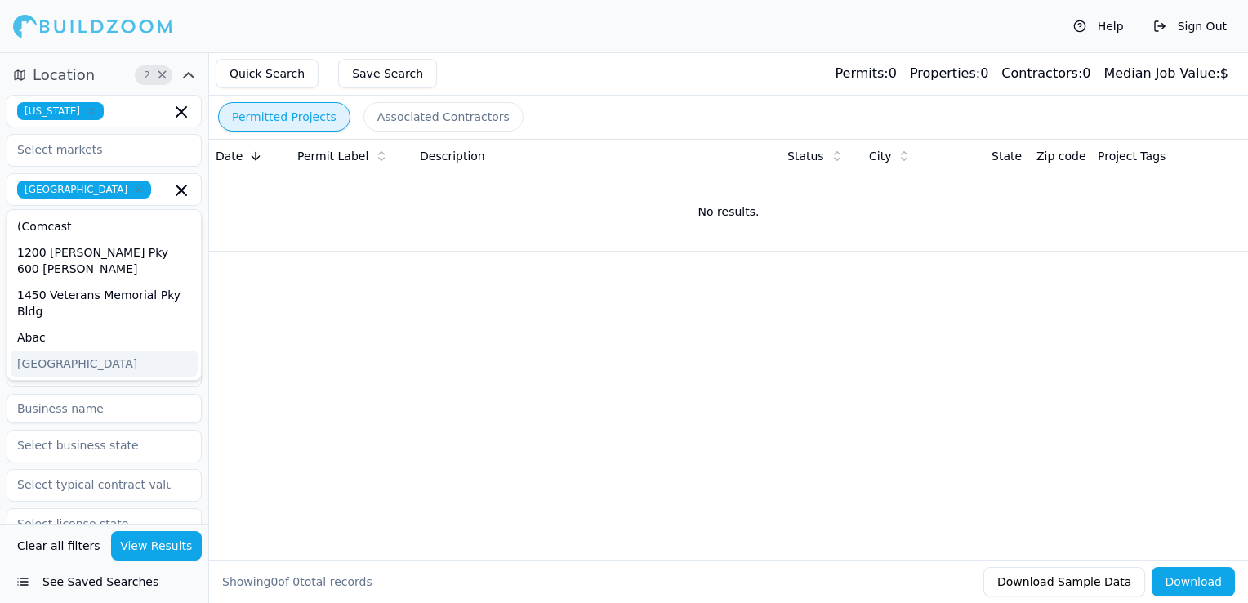
click at [278, 426] on div "Date Permit Label Description Status City State Zip code Project Tags No result…" at bounding box center [728, 323] width 1039 height 368
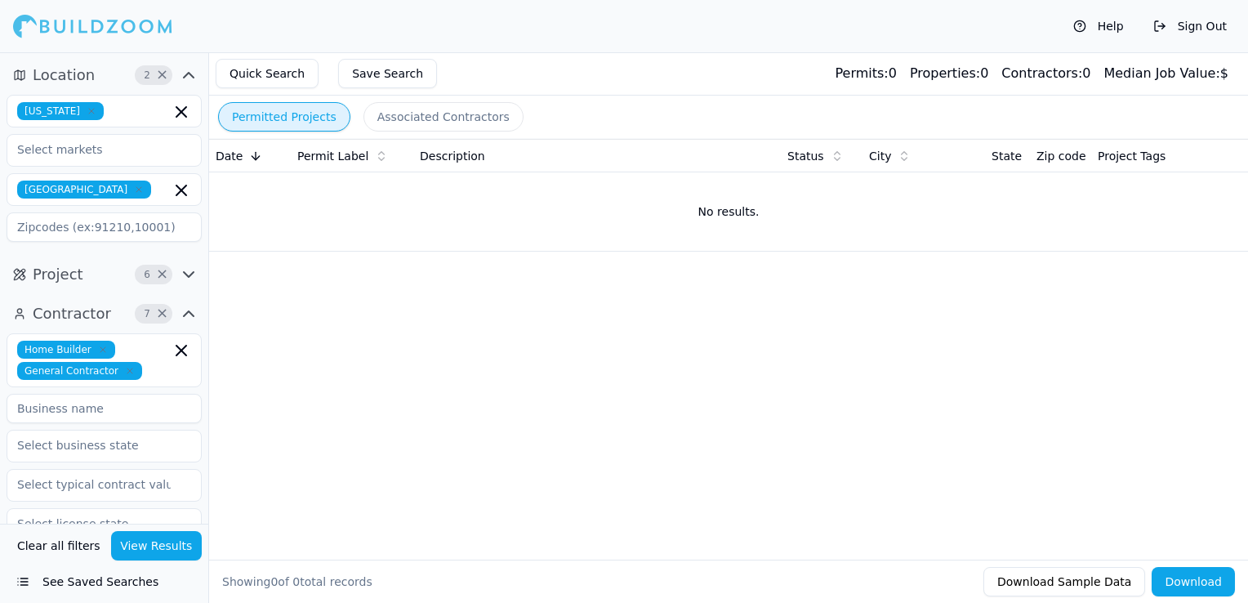
click at [146, 555] on button "View Results" at bounding box center [156, 545] width 91 height 29
click at [234, 165] on th "Date" at bounding box center [250, 156] width 82 height 33
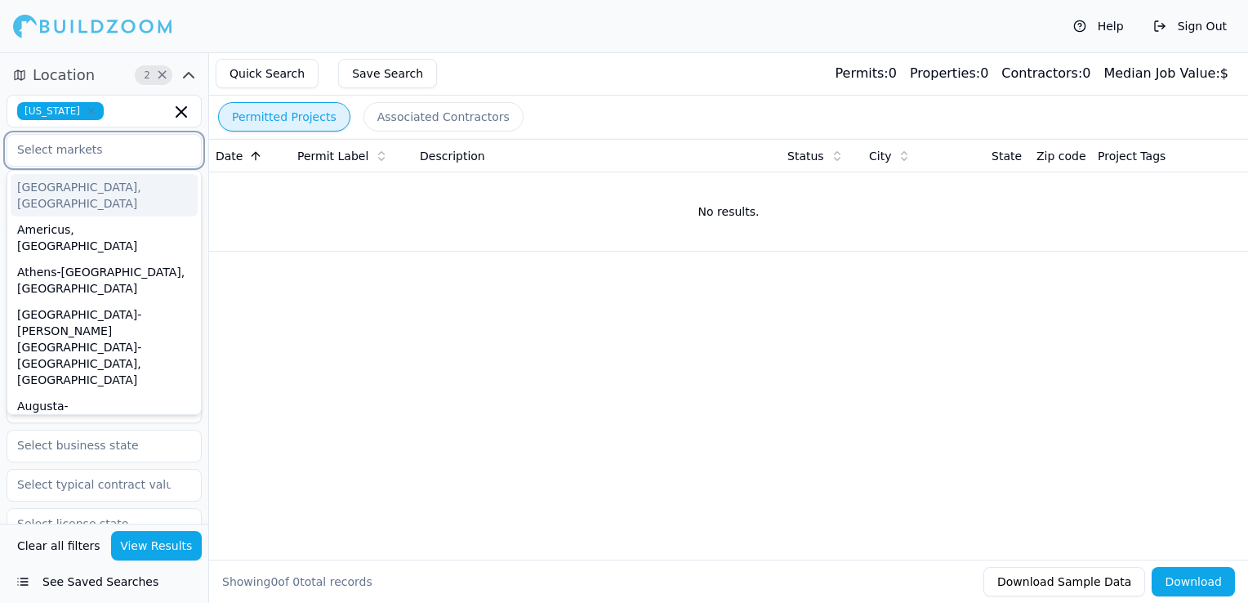
click at [145, 155] on input "text" at bounding box center [93, 149] width 173 height 29
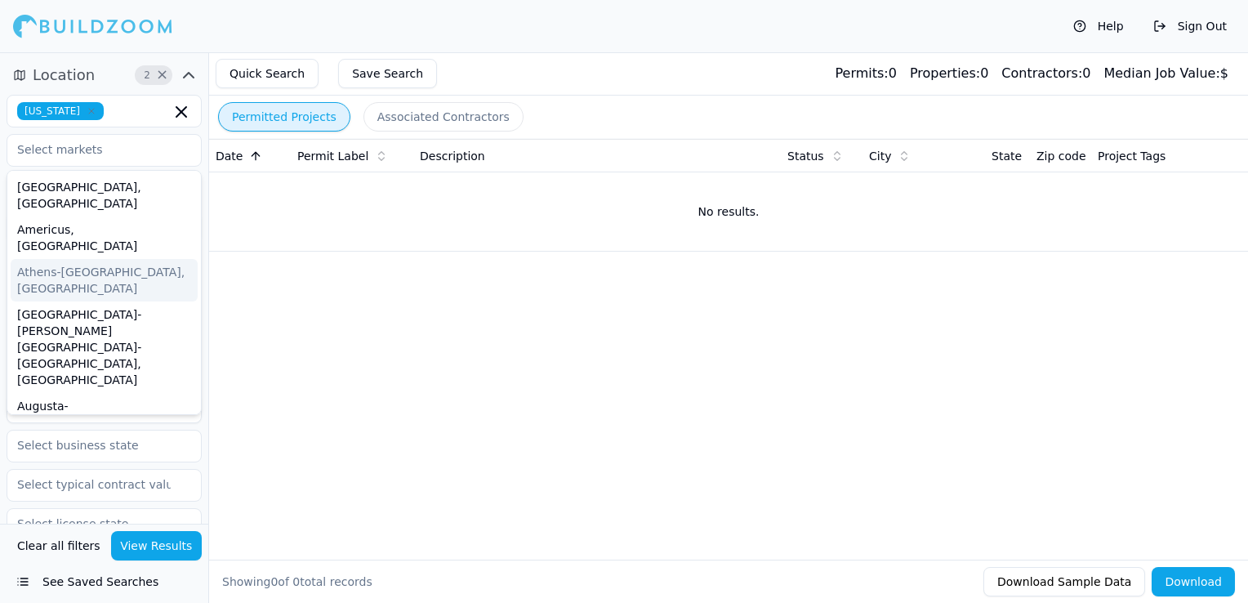
click at [291, 407] on div "Date Permit Label Description Status City State Zip code Project Tags No result…" at bounding box center [728, 323] width 1039 height 368
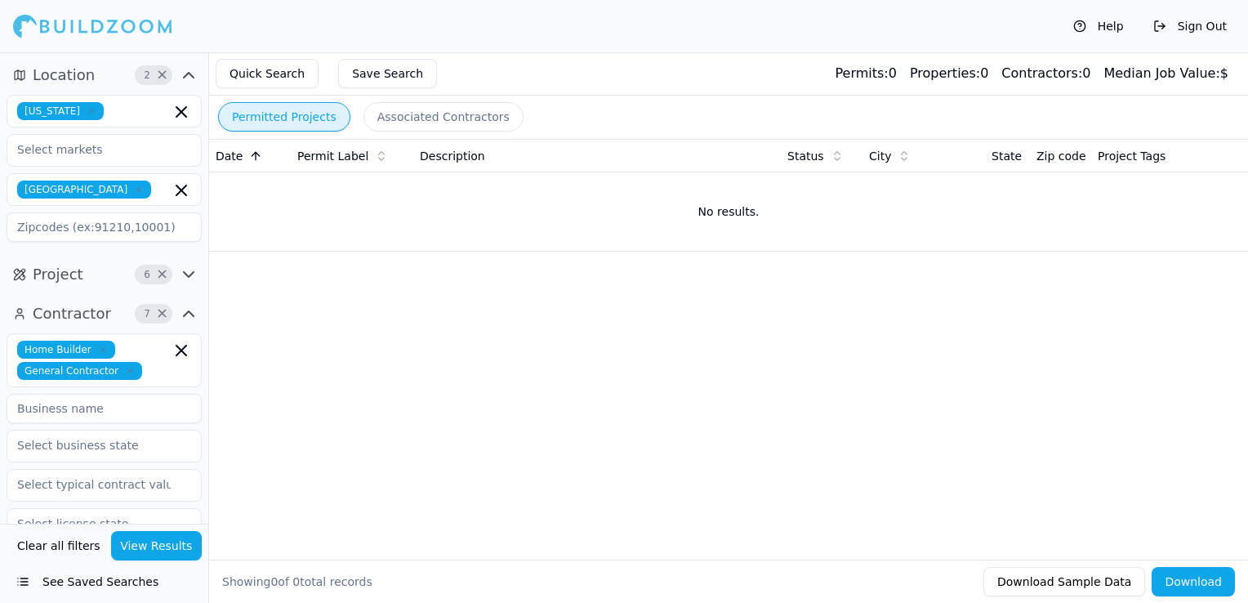
click at [191, 77] on icon "button" at bounding box center [189, 75] width 20 height 20
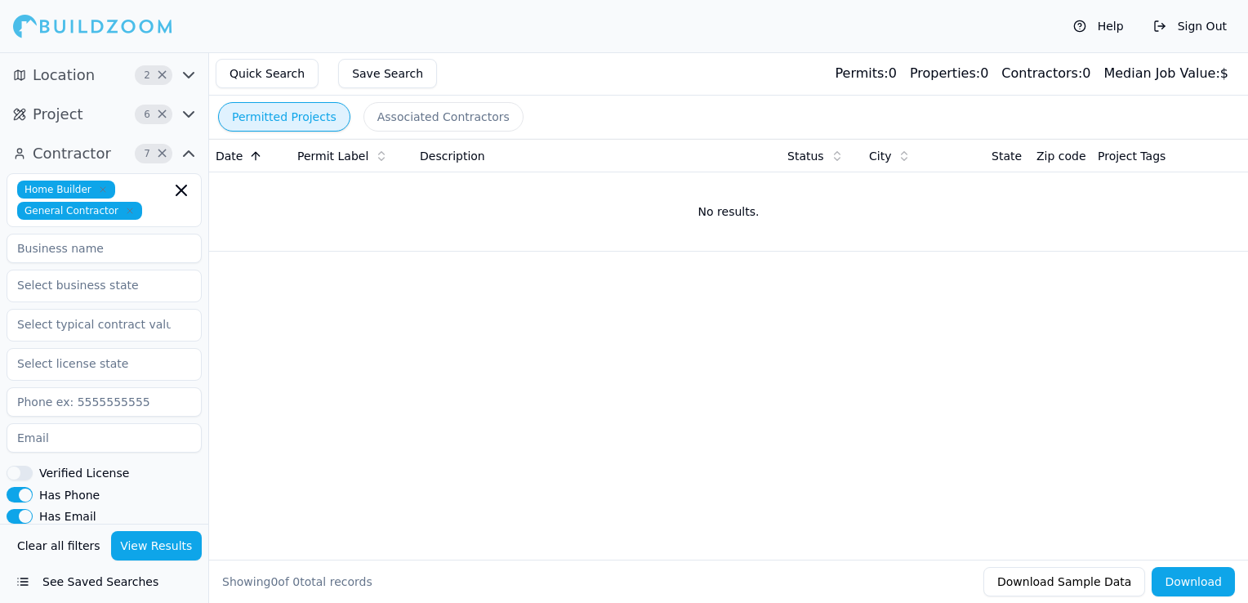
click at [191, 77] on icon "button" at bounding box center [189, 75] width 20 height 20
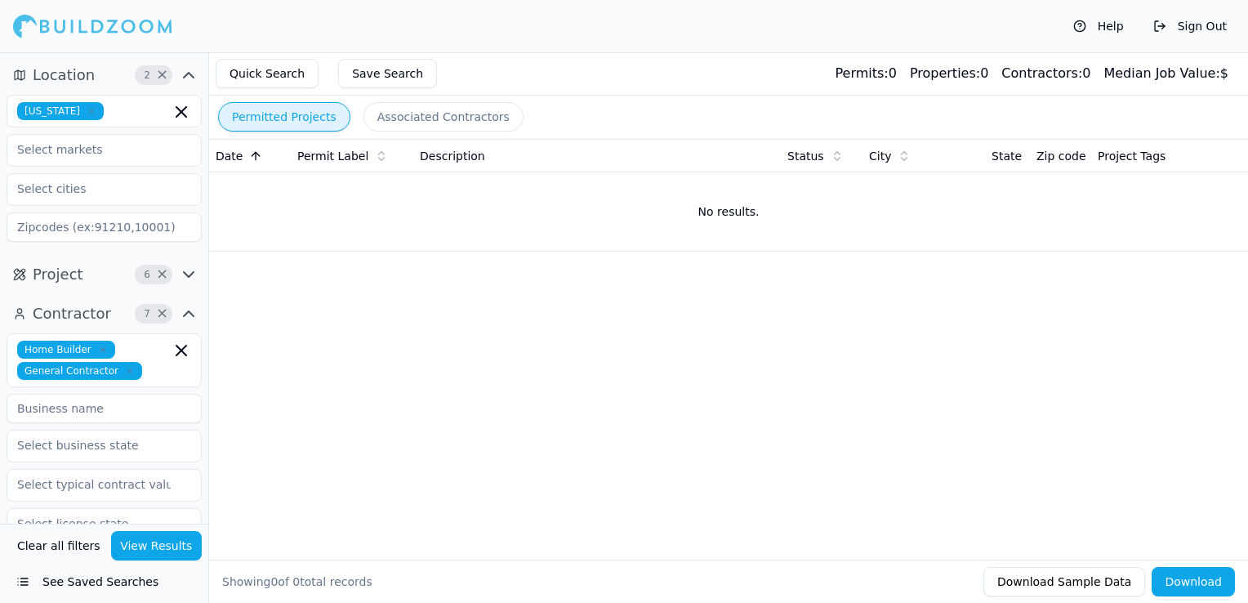
click at [191, 77] on icon "button" at bounding box center [189, 75] width 20 height 20
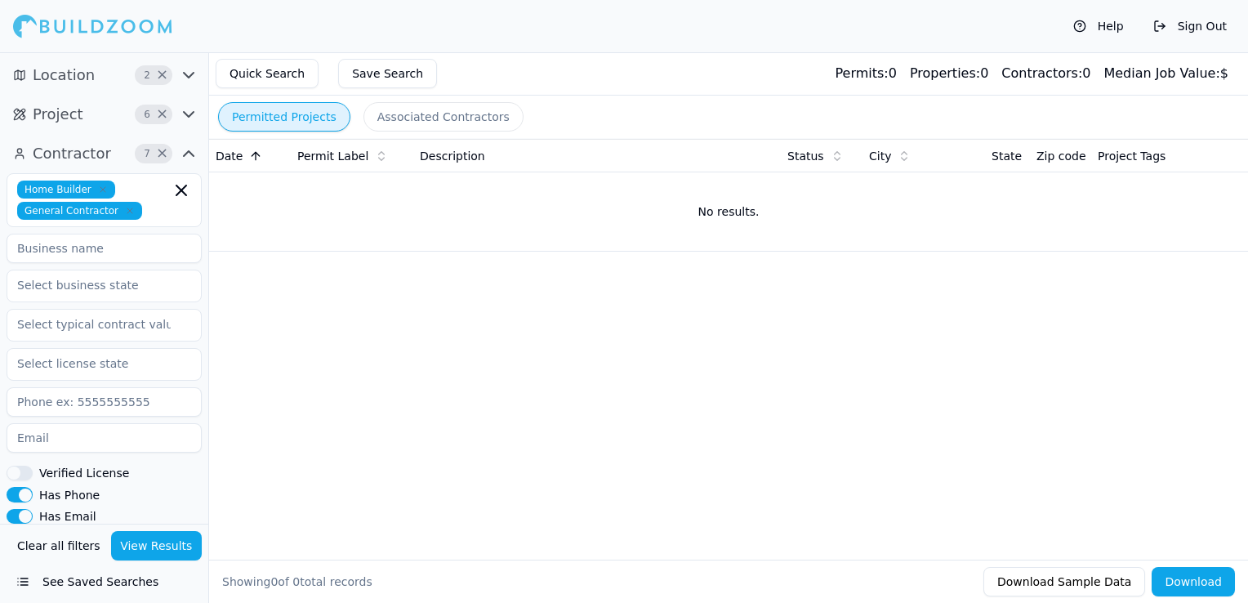
click at [191, 77] on icon "button" at bounding box center [189, 75] width 20 height 20
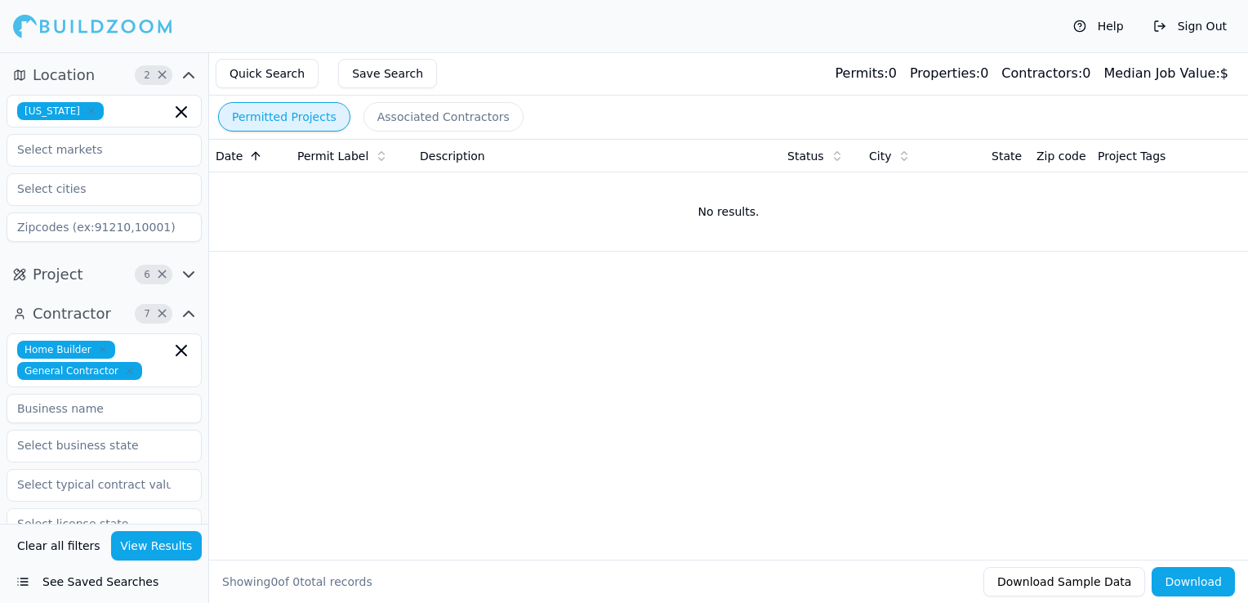
click at [191, 77] on icon "button" at bounding box center [189, 75] width 20 height 20
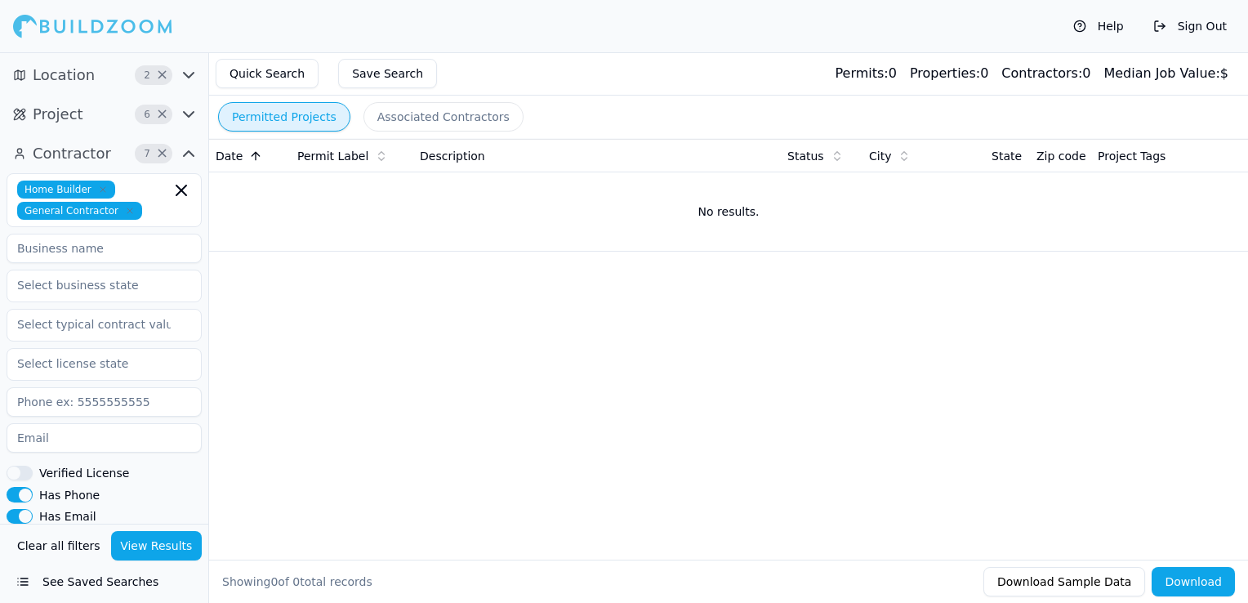
click at [191, 77] on icon "button" at bounding box center [189, 75] width 20 height 20
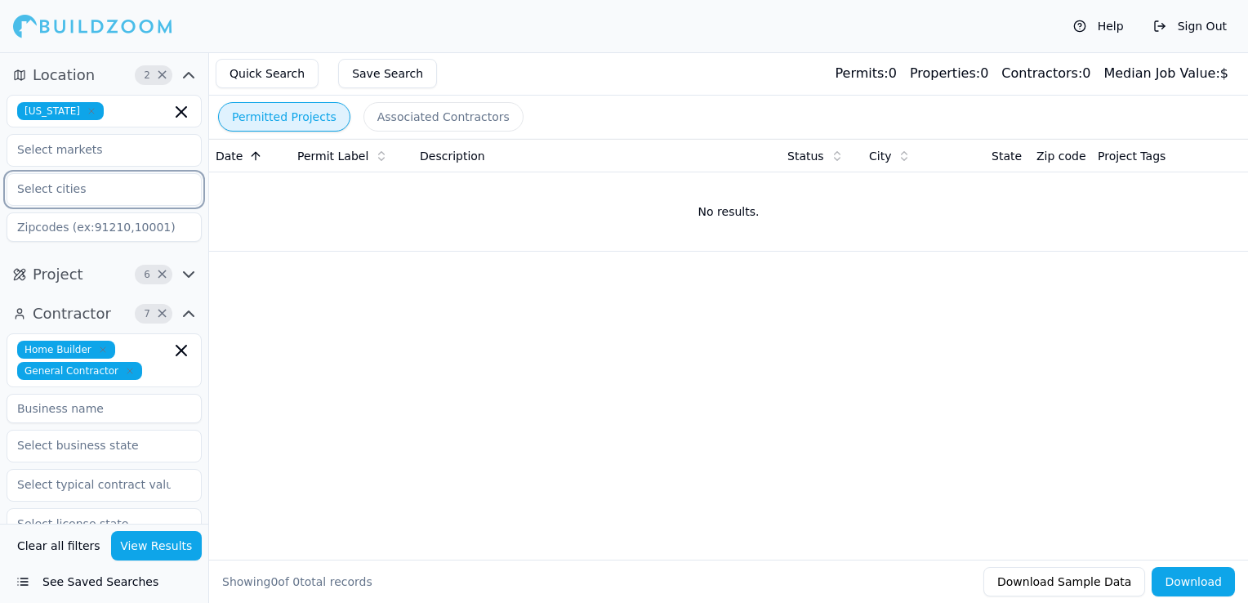
click at [55, 203] on input "text" at bounding box center [93, 188] width 173 height 29
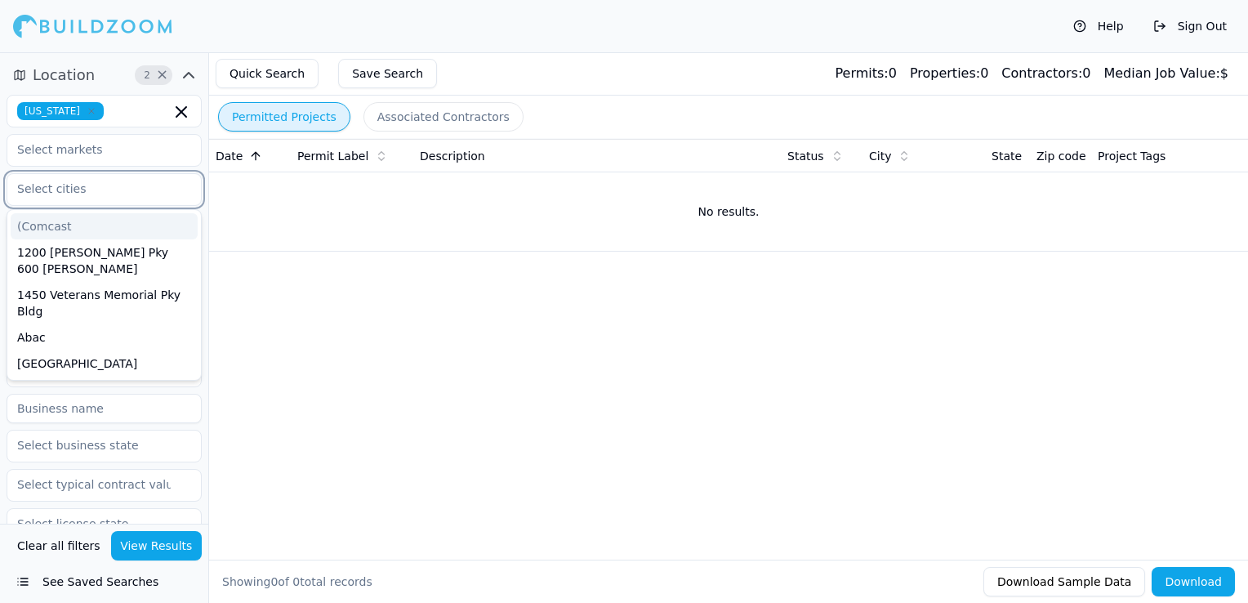
type input "A"
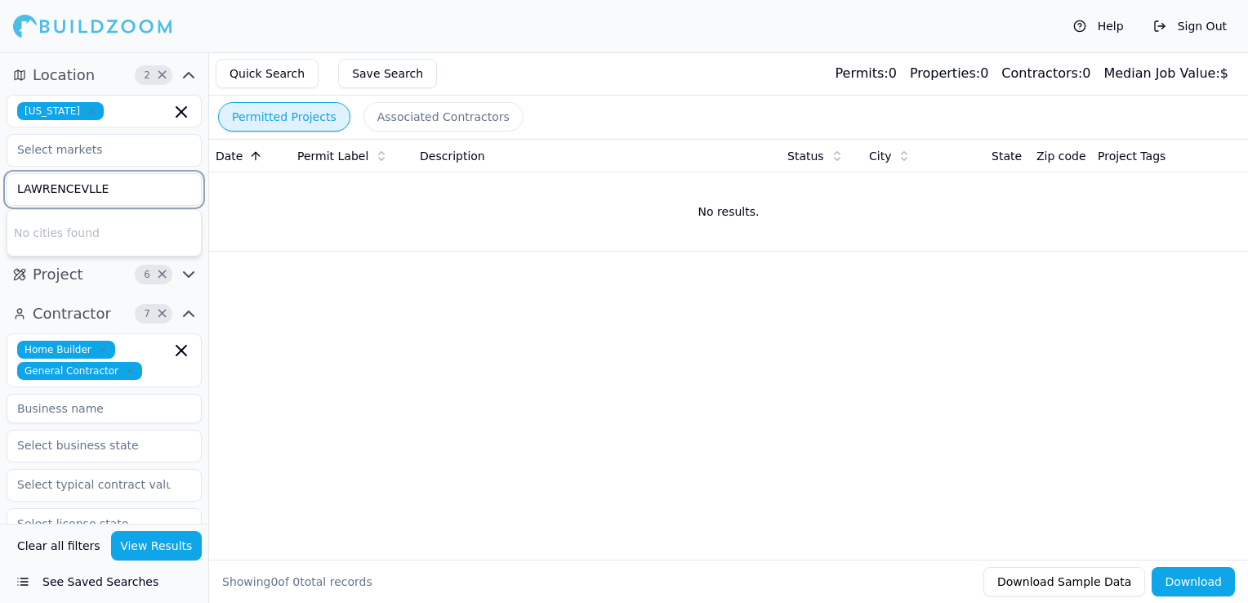
type input "LAWRENCEVLLE"
click at [287, 319] on div "Date Permit Label Description Status City State Zip code Project Tags No result…" at bounding box center [728, 323] width 1039 height 368
click at [147, 548] on button "View Results" at bounding box center [156, 545] width 91 height 29
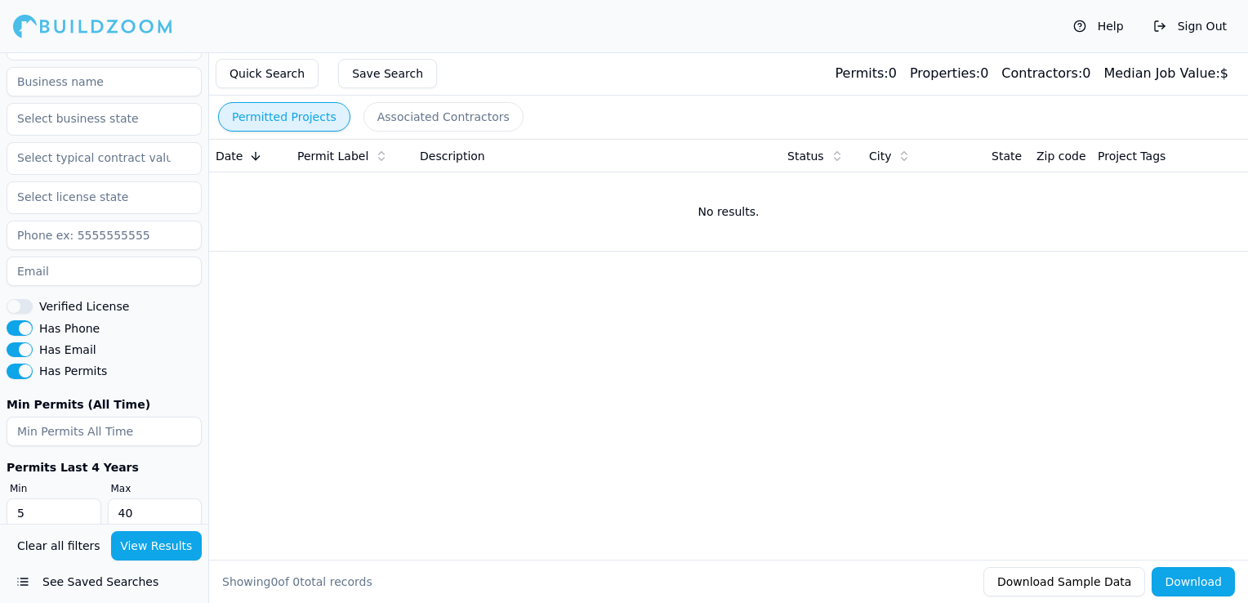
scroll to position [348, 0]
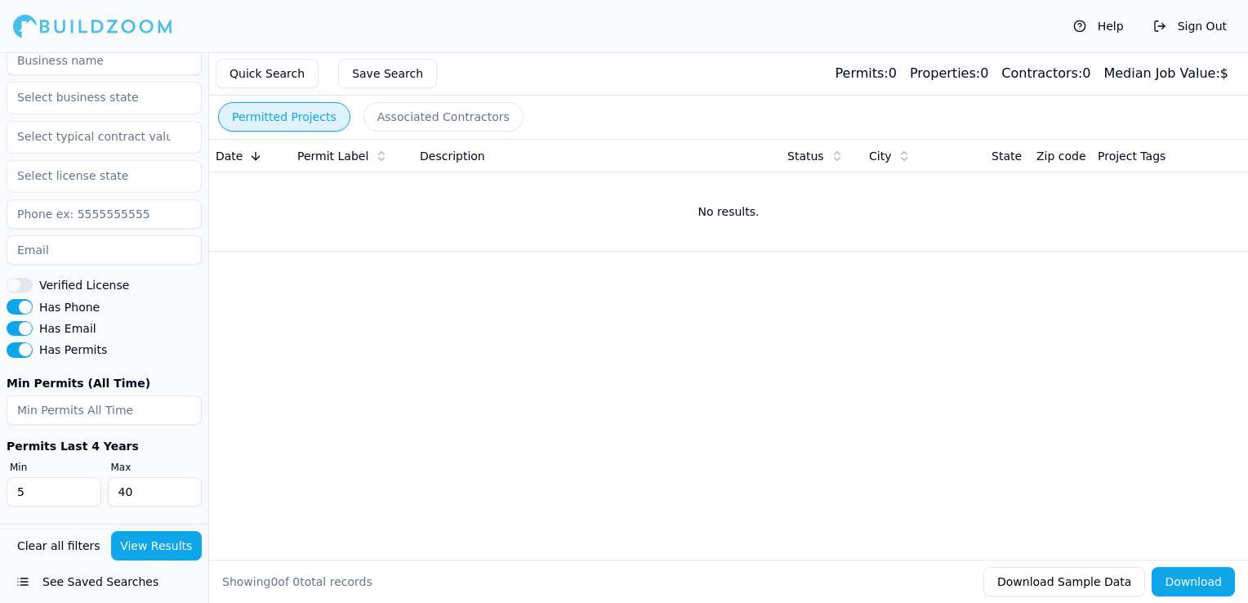
click at [29, 346] on button "Has Permits" at bounding box center [20, 349] width 26 height 15
click at [136, 554] on button "View Results" at bounding box center [156, 545] width 91 height 29
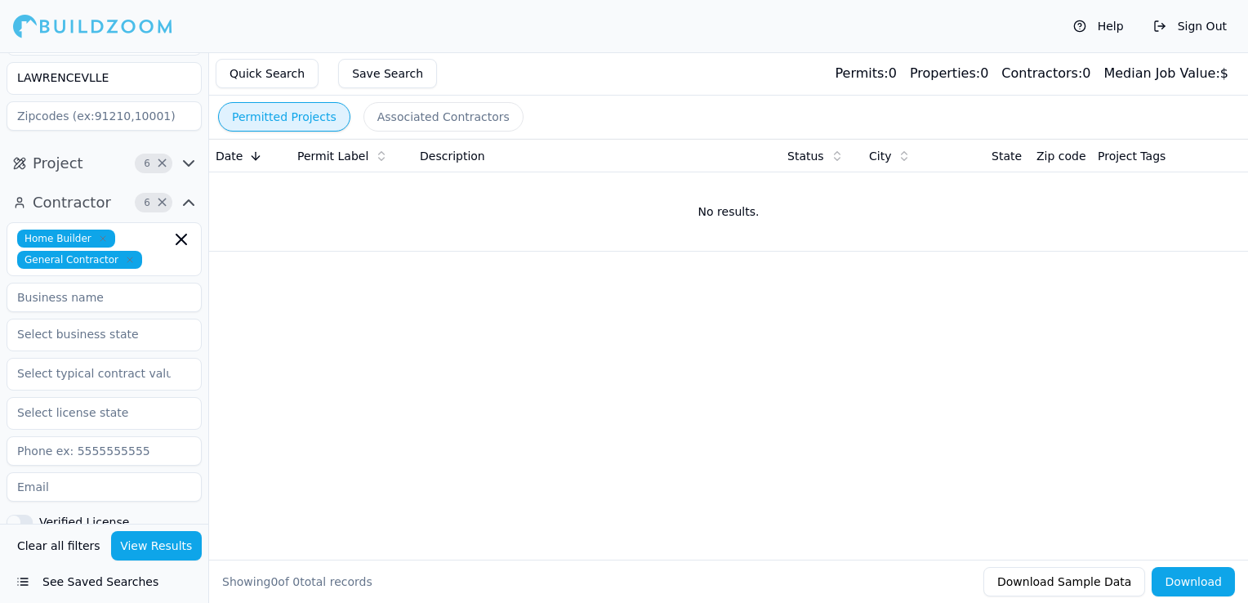
scroll to position [103, 0]
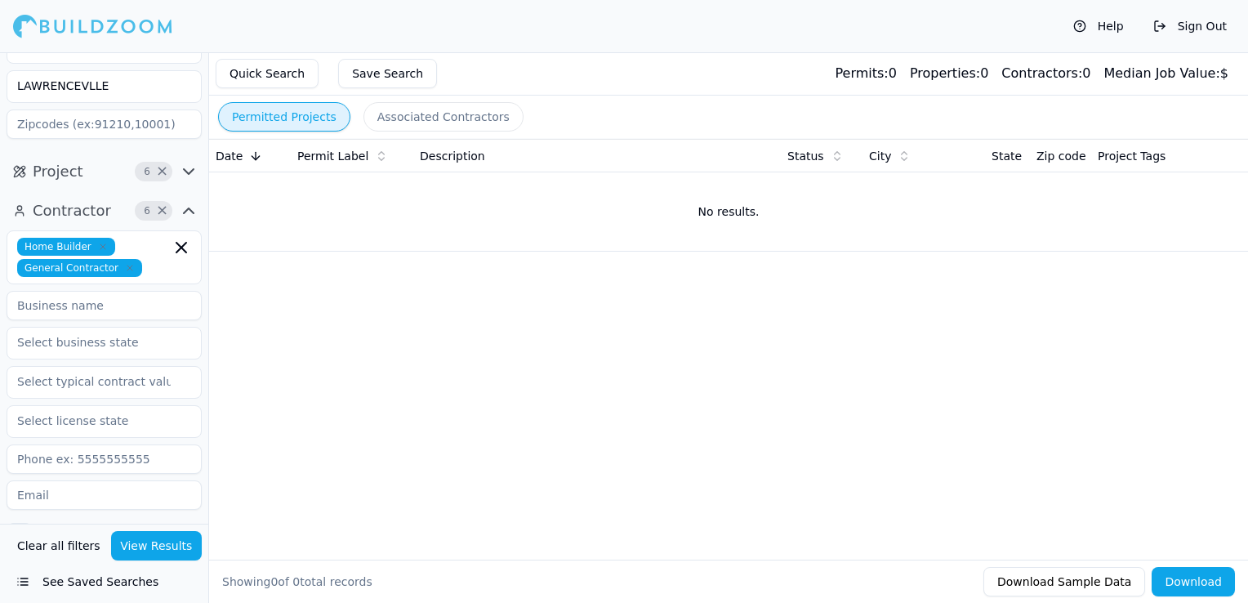
click at [187, 207] on icon "button" at bounding box center [189, 211] width 20 height 20
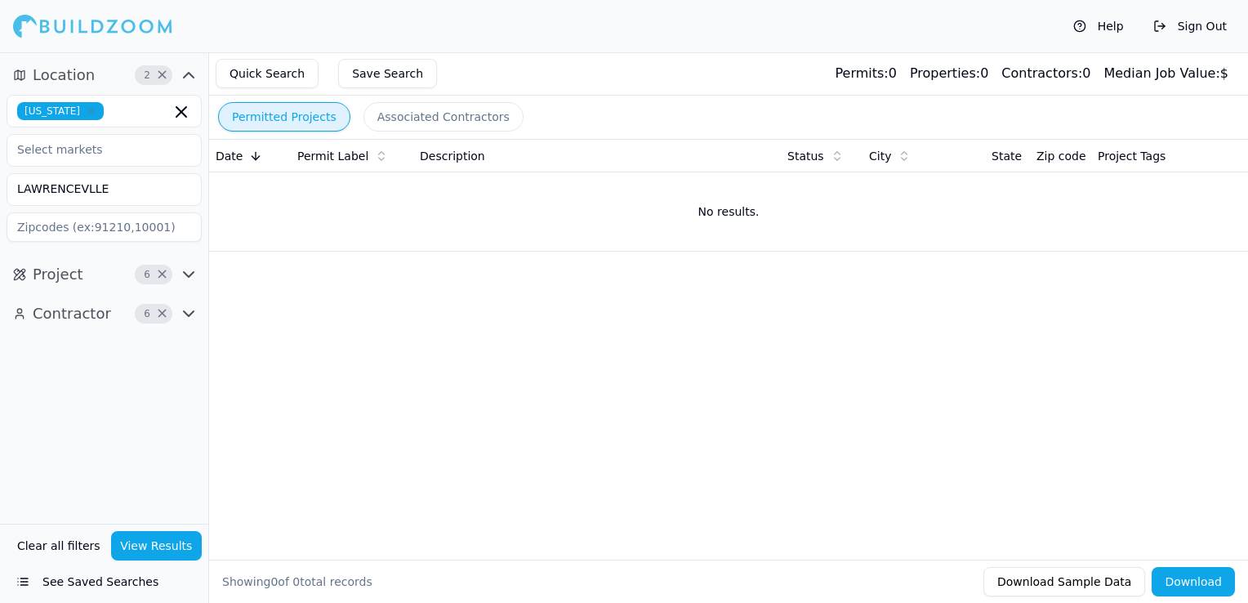
scroll to position [0, 0]
click at [105, 272] on button "Project 6 ×" at bounding box center [104, 274] width 195 height 26
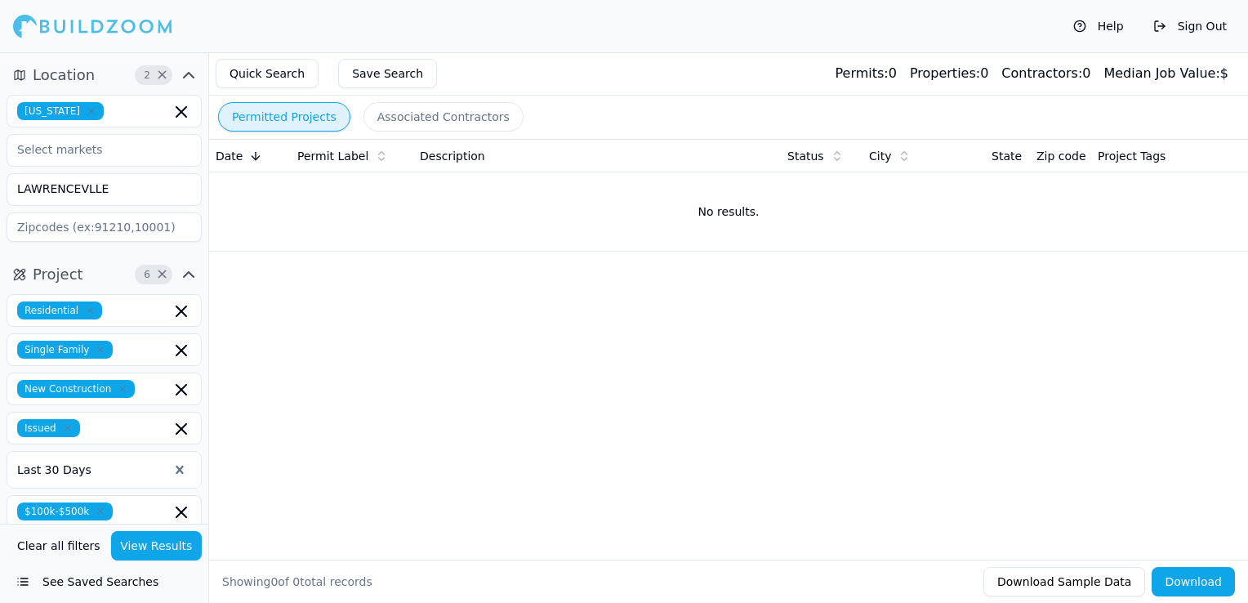
click at [85, 469] on div at bounding box center [92, 469] width 151 height 16
click at [100, 469] on div at bounding box center [92, 469] width 151 height 16
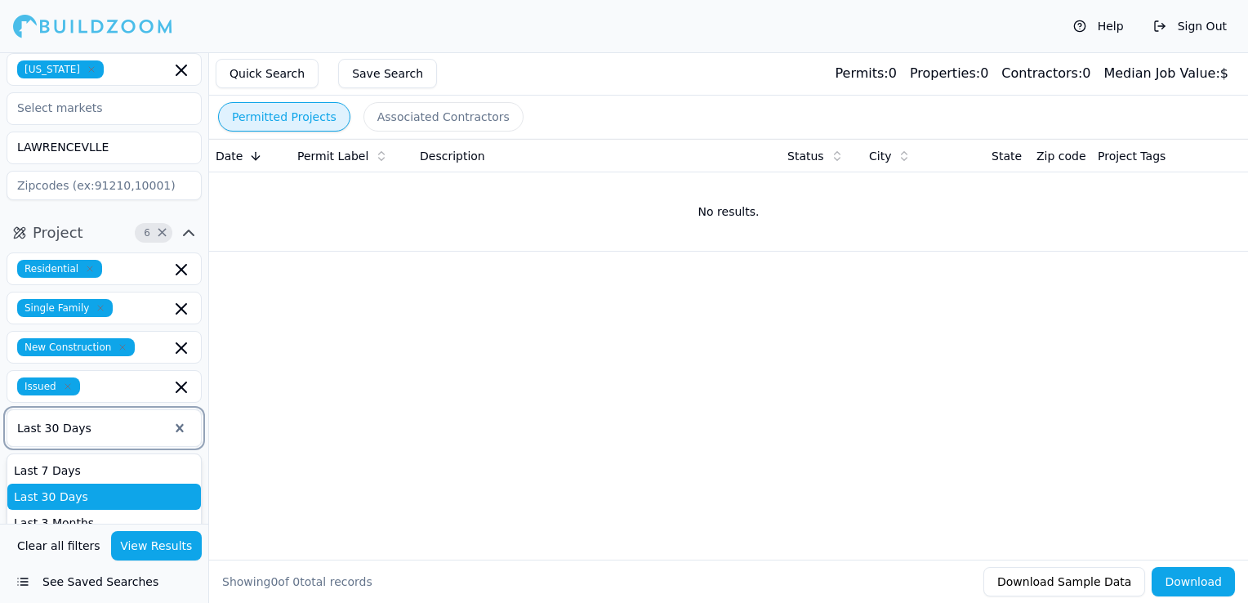
scroll to position [82, 0]
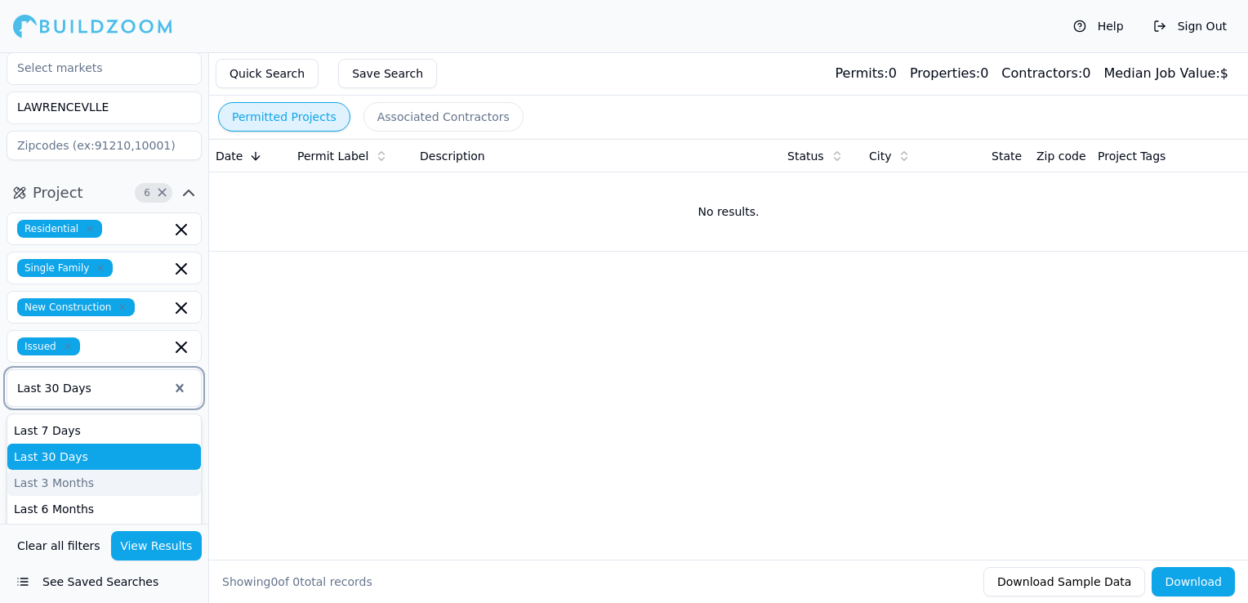
click at [60, 483] on div "Last 3 Months" at bounding box center [104, 483] width 194 height 26
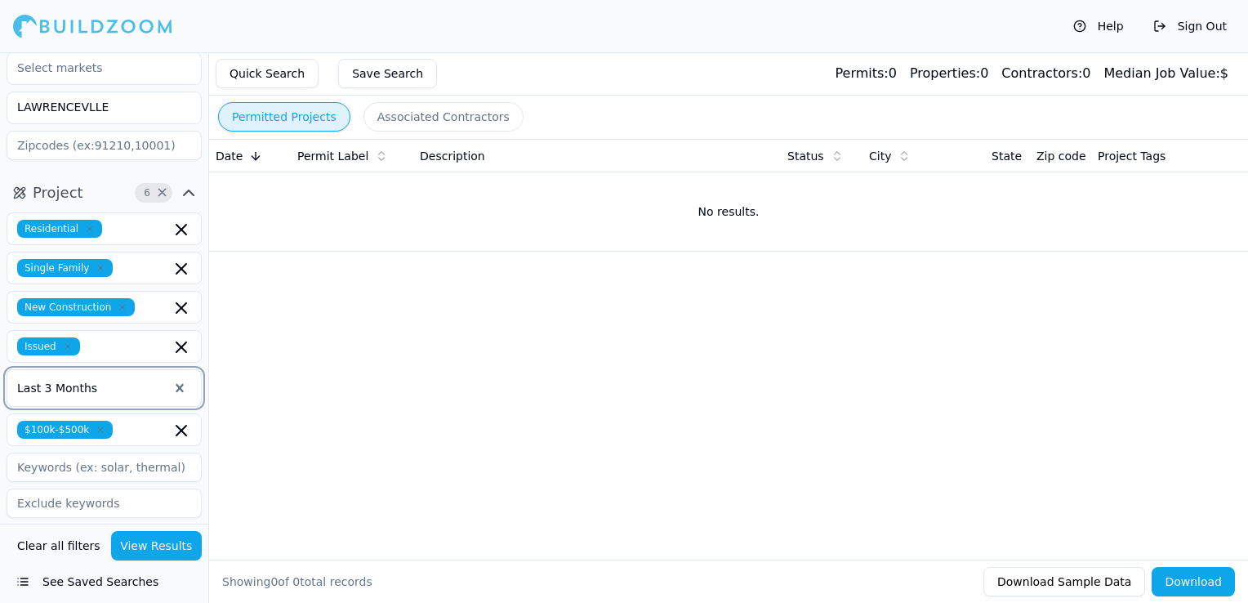
click at [139, 547] on button "View Results" at bounding box center [156, 545] width 91 height 29
click at [51, 155] on input at bounding box center [104, 145] width 195 height 29
click at [312, 323] on div "Date Permit Label Description Status City State Zip code Project Tags No result…" at bounding box center [728, 323] width 1039 height 368
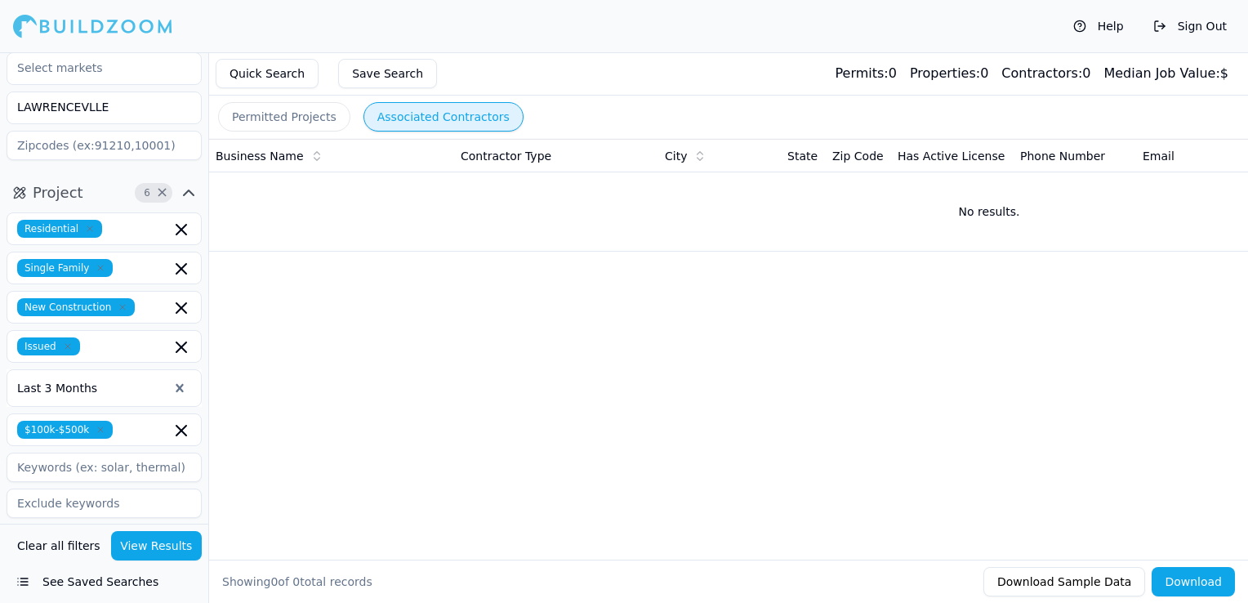
click at [364, 120] on button "Associated Contractors" at bounding box center [443, 116] width 160 height 29
click at [152, 547] on button "View Results" at bounding box center [156, 545] width 91 height 29
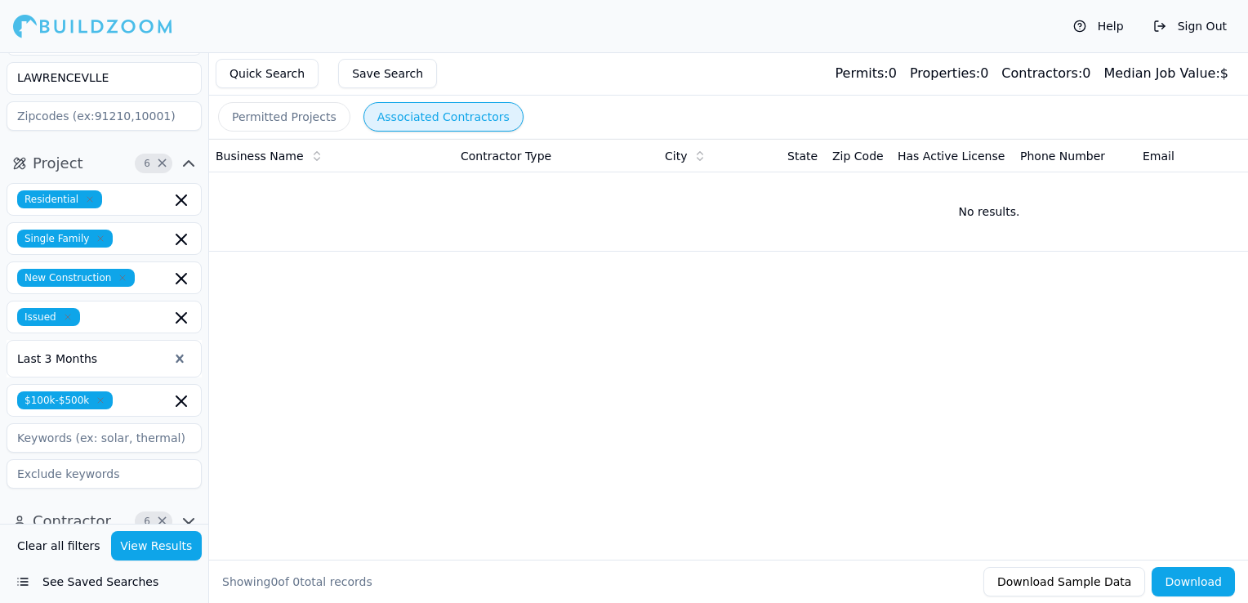
scroll to position [127, 0]
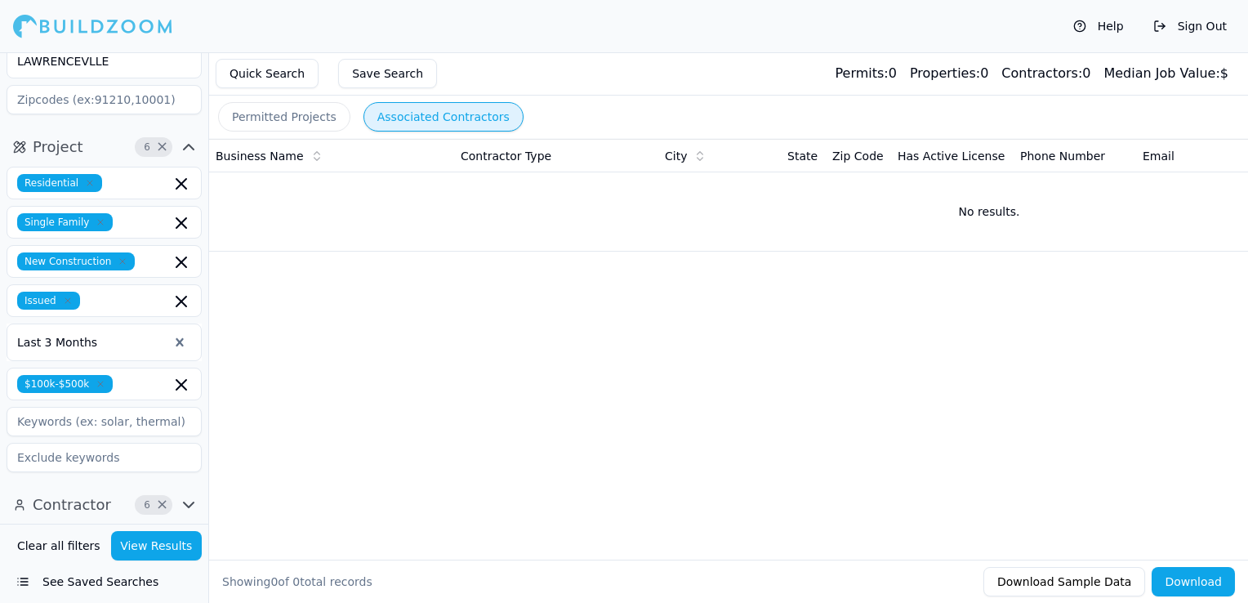
click at [194, 498] on icon "button" at bounding box center [189, 505] width 20 height 20
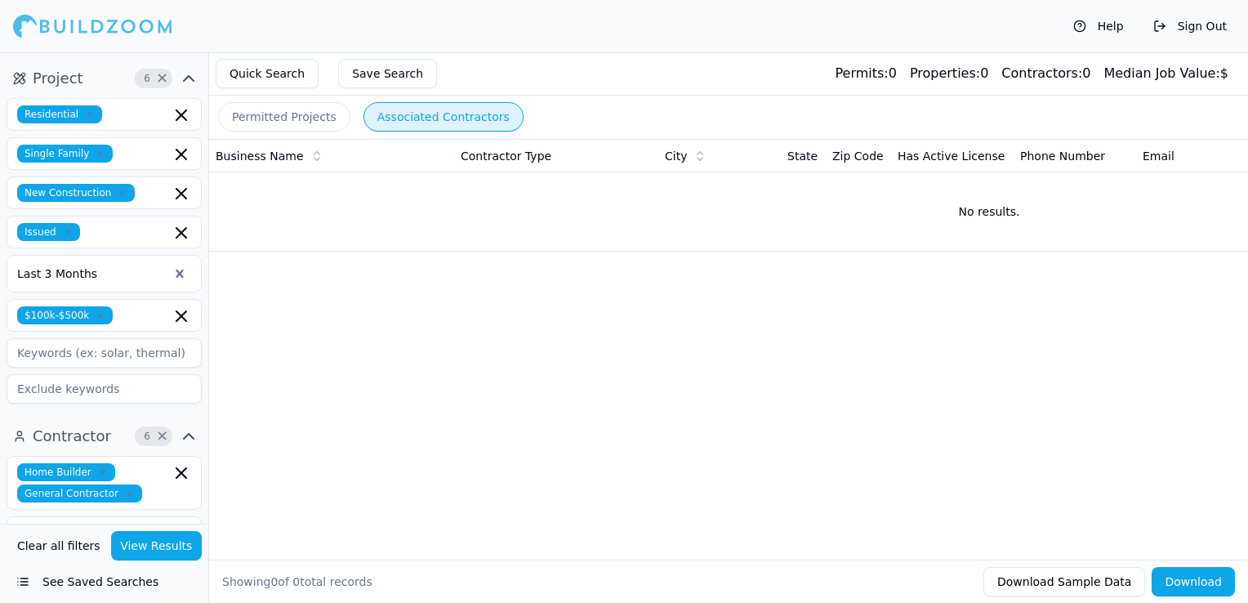
scroll to position [291, 0]
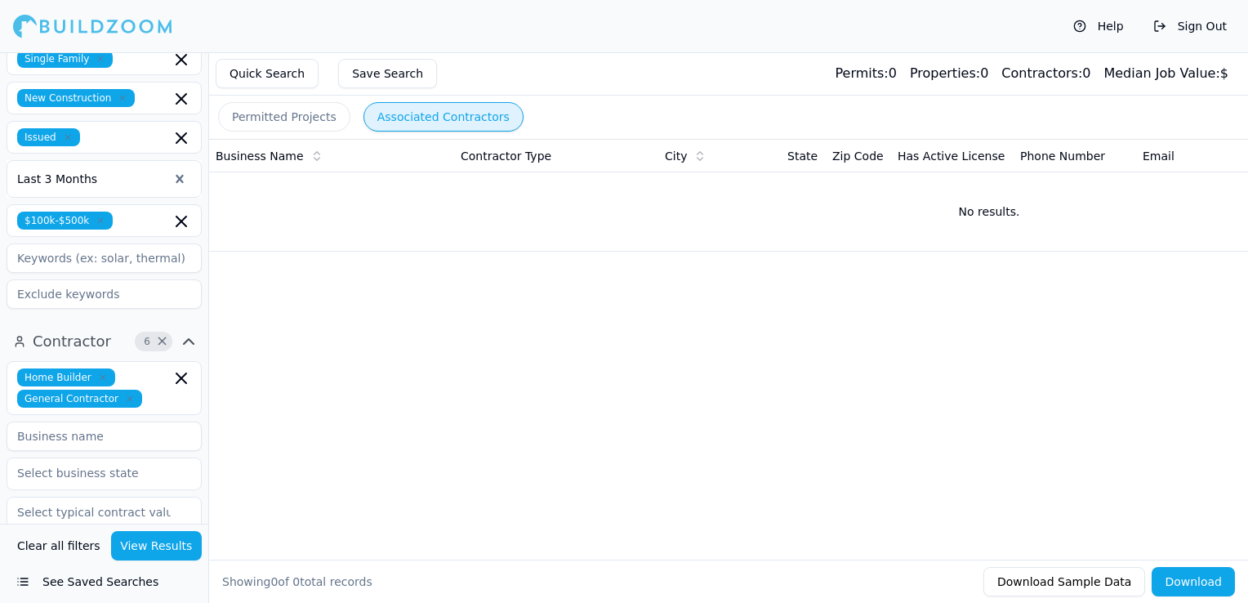
click at [108, 433] on input at bounding box center [104, 435] width 195 height 29
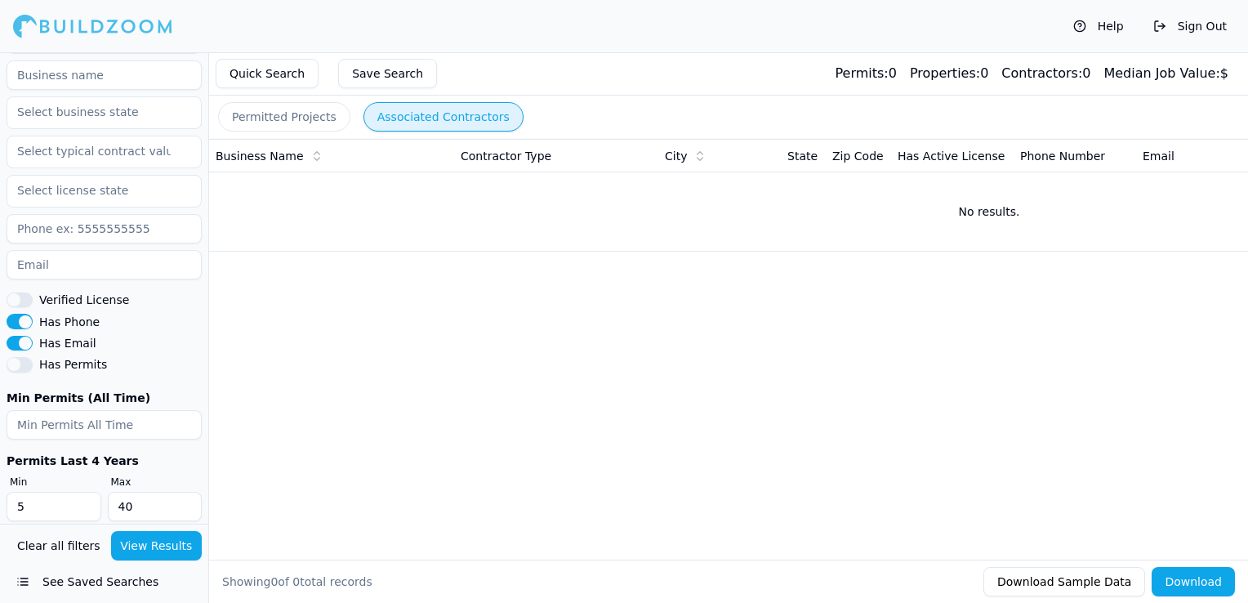
scroll to position [666, 0]
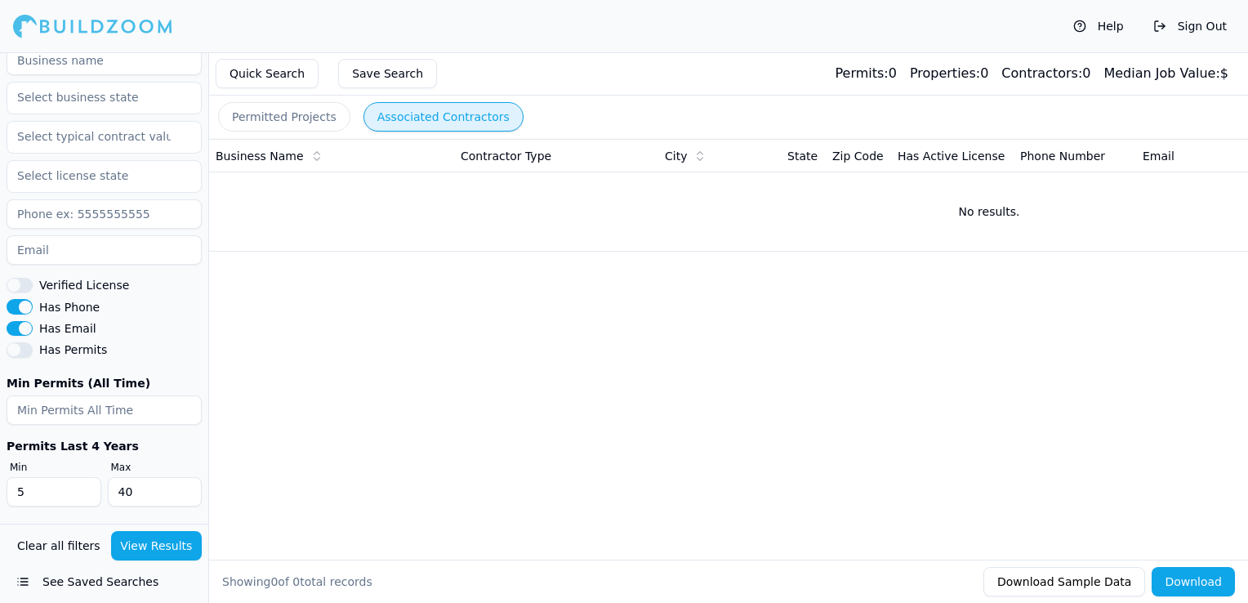
click at [124, 550] on button "View Results" at bounding box center [156, 545] width 91 height 29
